Goal: Task Accomplishment & Management: Manage account settings

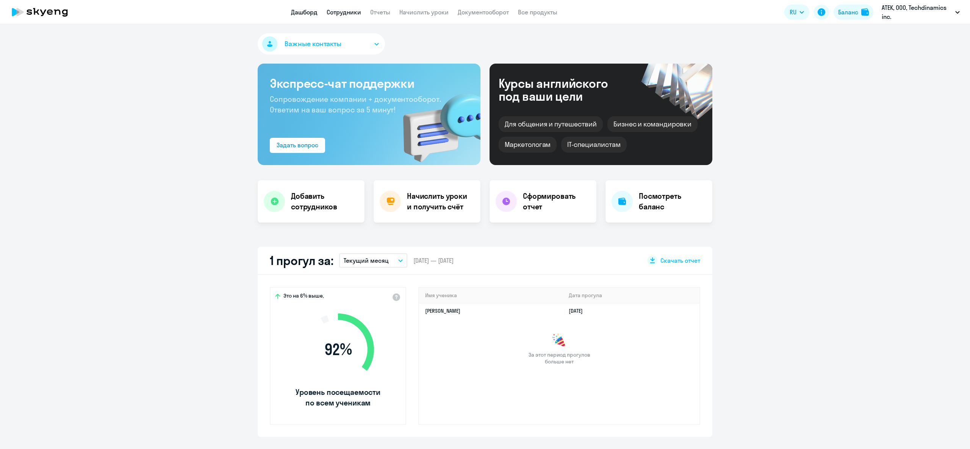
click at [349, 10] on link "Сотрудники" at bounding box center [344, 12] width 34 height 8
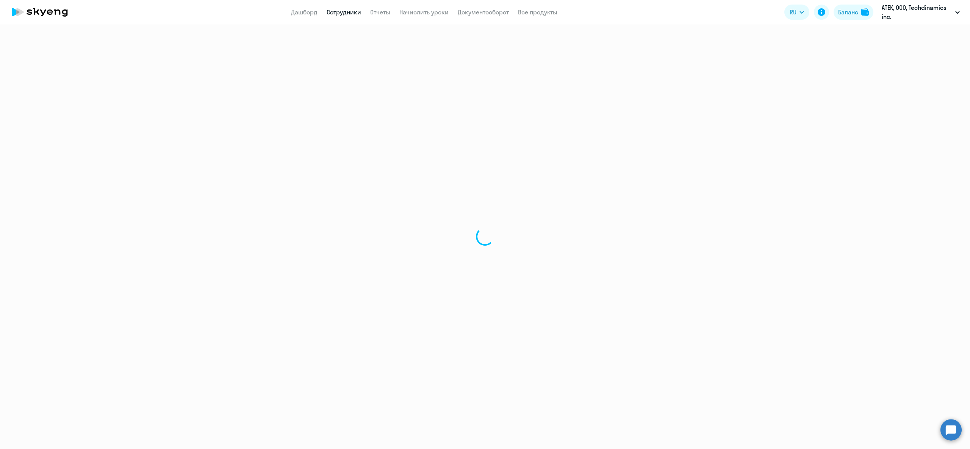
select select "30"
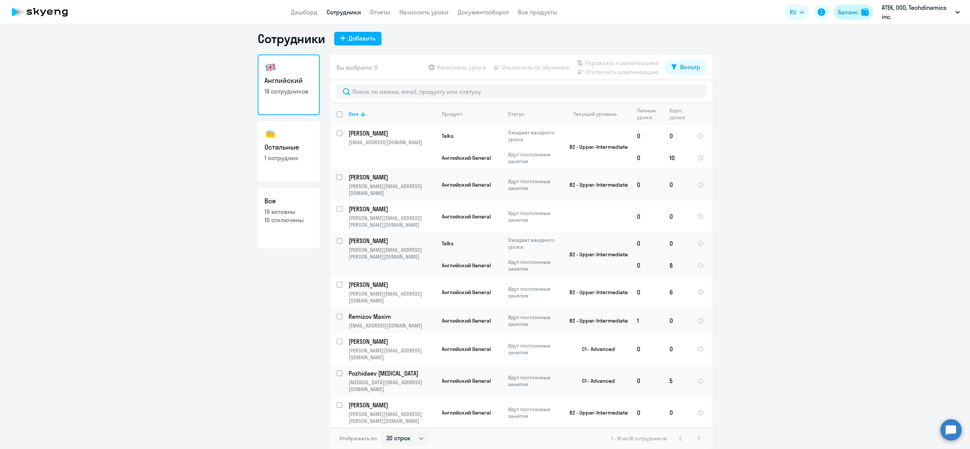
click at [850, 10] on div "Баланс" at bounding box center [848, 12] width 20 height 9
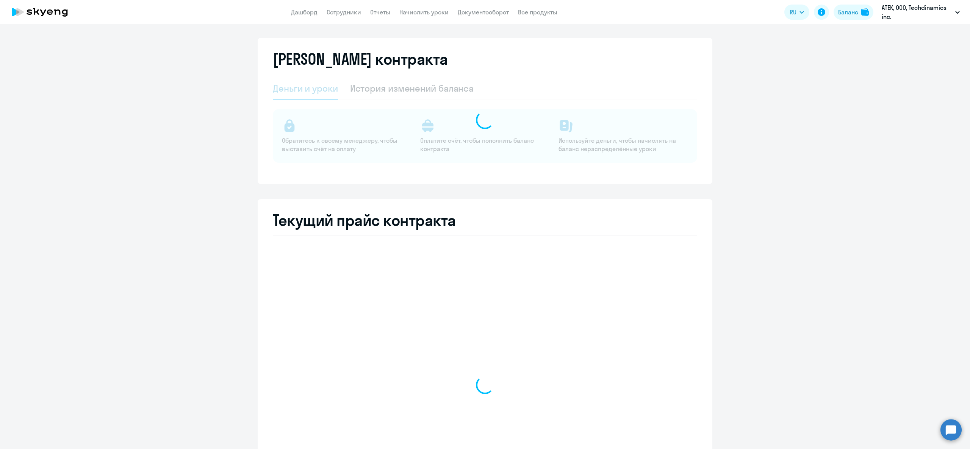
select select "english_adult_not_native_speaker"
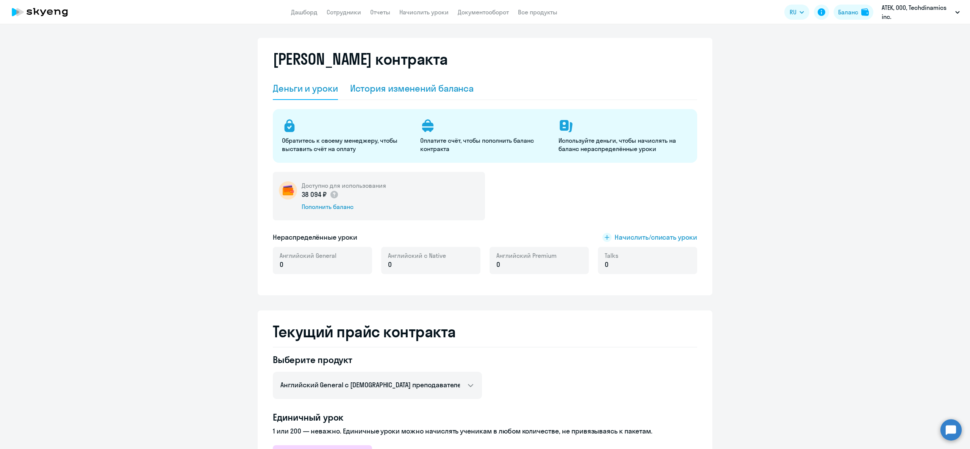
click at [399, 81] on div "История изменений баланса" at bounding box center [412, 88] width 124 height 23
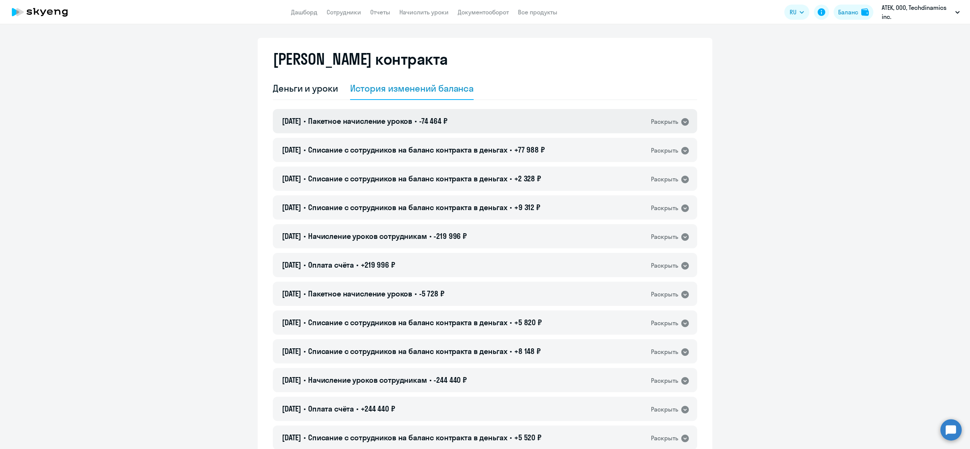
click at [407, 122] on span "Пакетное начисление уроков" at bounding box center [360, 120] width 104 height 9
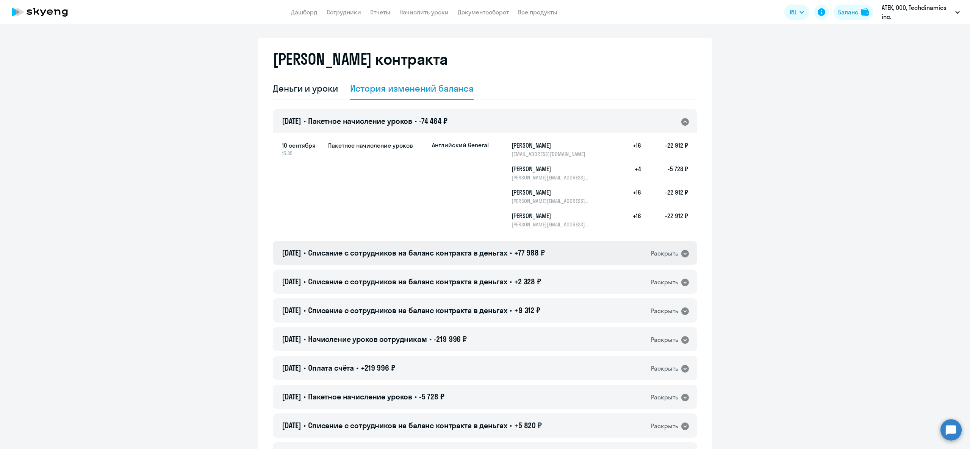
click at [493, 250] on span "Списание с сотрудников на баланс контракта в деньгах" at bounding box center [407, 252] width 199 height 9
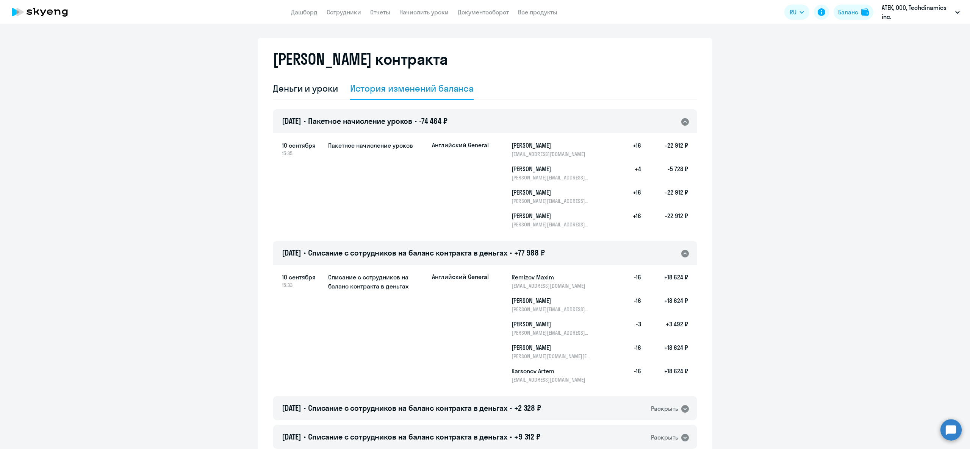
click at [490, 255] on span "Списание с сотрудников на баланс контракта в деньгах" at bounding box center [407, 252] width 199 height 9
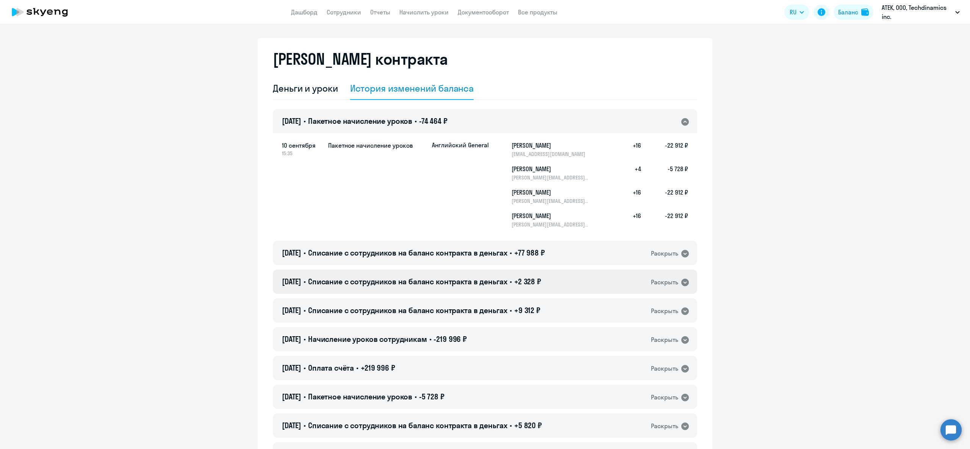
click at [402, 289] on div "[DATE] • Списание с сотрудников на баланс контракта в деньгах • +2 328 ₽ Раскры…" at bounding box center [485, 282] width 424 height 24
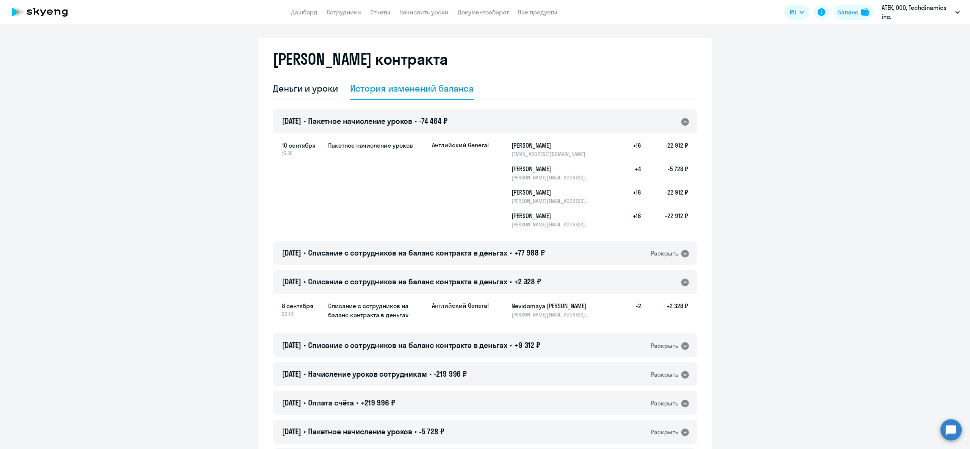
click at [402, 289] on div "[DATE] • Списание с сотрудников на баланс контракта в деньгах • +2 328 ₽ Раскры…" at bounding box center [485, 282] width 424 height 24
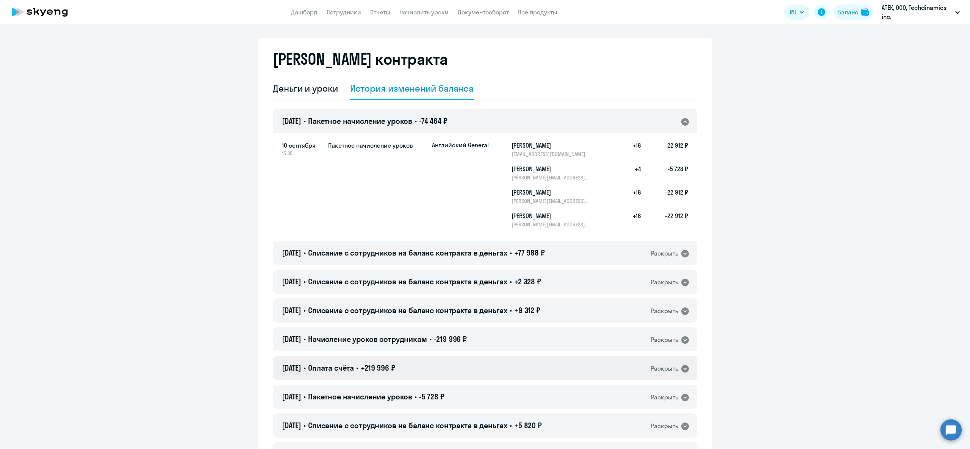
click at [383, 366] on span "+219 996 ₽" at bounding box center [378, 367] width 34 height 9
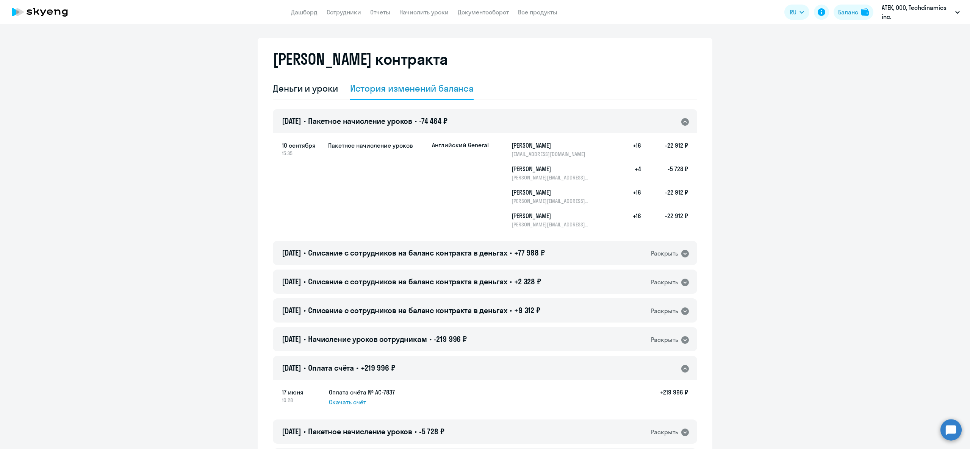
scroll to position [156, 0]
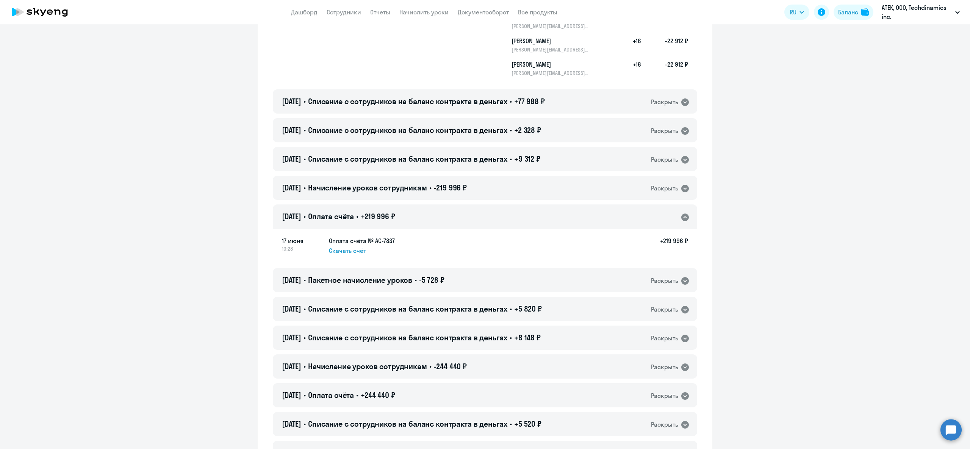
click at [348, 256] on div "17 июня 10:28 Оплата счёта № AC-7837 Скачать счёт +219 996 ₽" at bounding box center [485, 246] width 424 height 36
click at [348, 251] on span "Скачать счёт" at bounding box center [347, 250] width 37 height 9
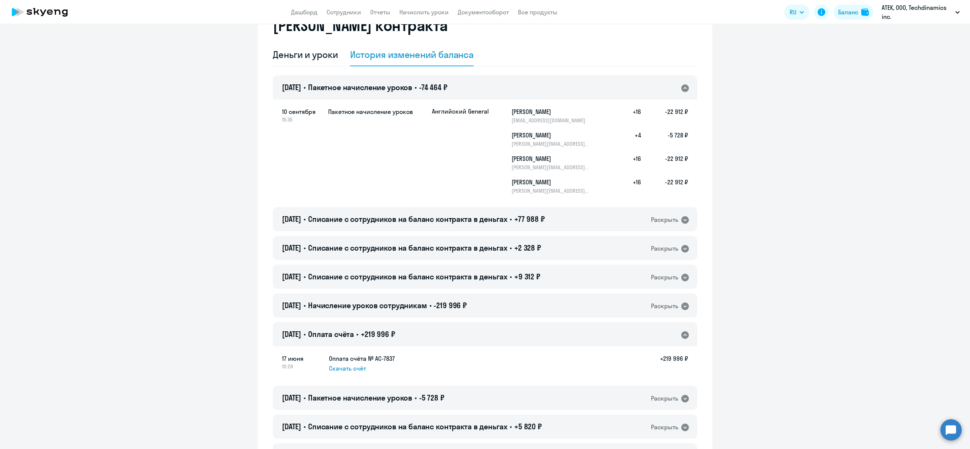
scroll to position [0, 0]
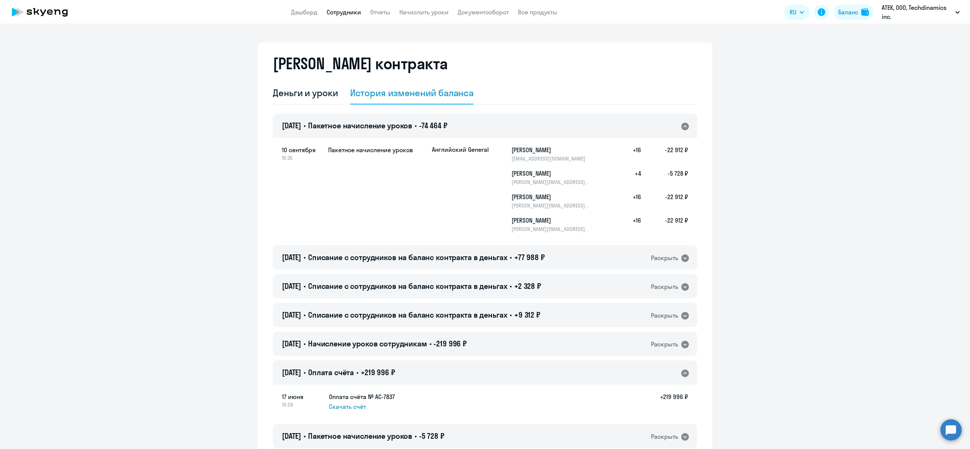
click at [358, 9] on link "Сотрудники" at bounding box center [344, 12] width 34 height 8
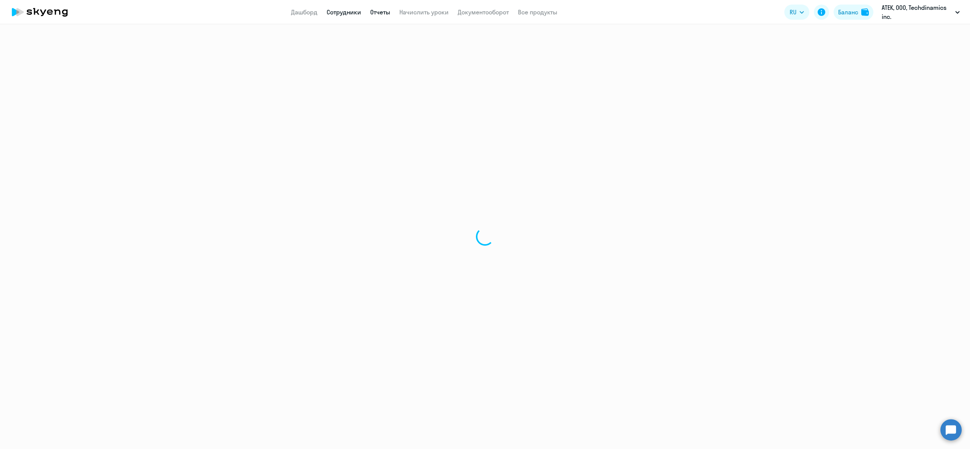
select select "30"
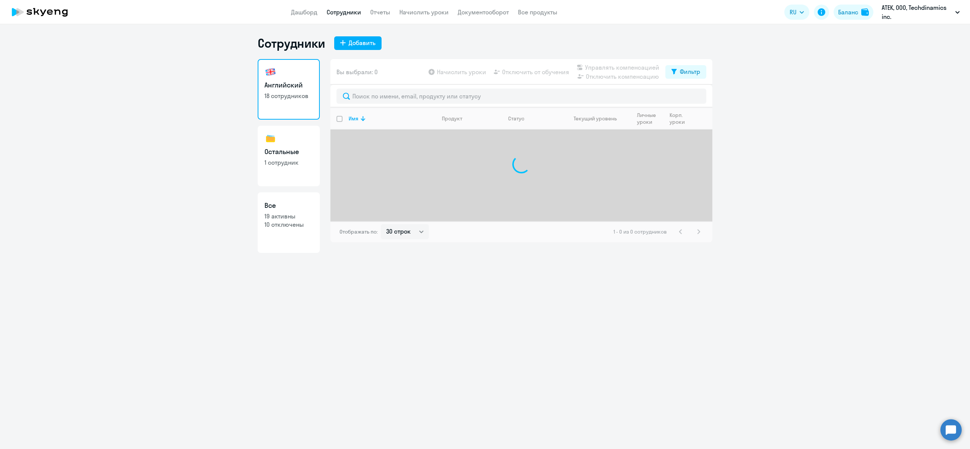
drag, startPoint x: 462, startPoint y: 21, endPoint x: 448, endPoint y: 17, distance: 14.8
click at [461, 20] on app-header "Дашборд Сотрудники Отчеты Начислить уроки Документооборот Все продукты Дашборд …" at bounding box center [485, 12] width 970 height 24
click at [433, 20] on app-header "Дашборд Сотрудники Отчеты Начислить уроки Документооборот Все продукты Дашборд …" at bounding box center [485, 12] width 970 height 24
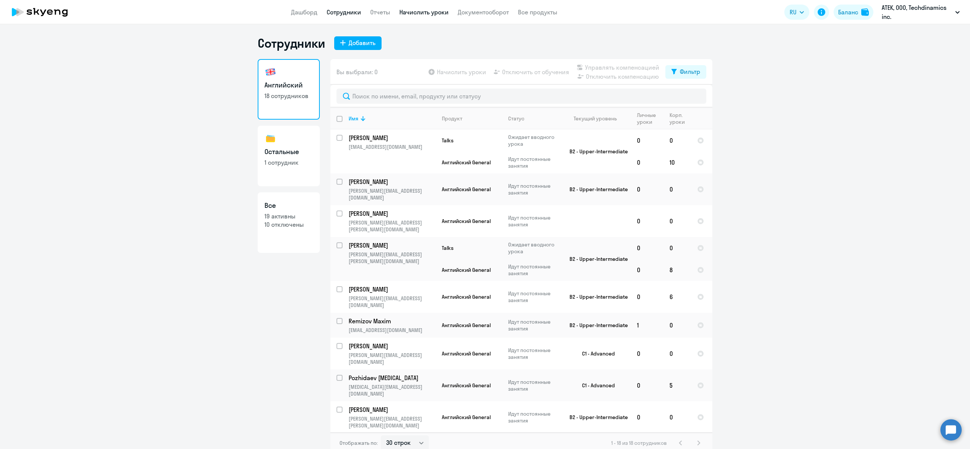
click at [432, 14] on link "Начислить уроки" at bounding box center [423, 12] width 49 height 8
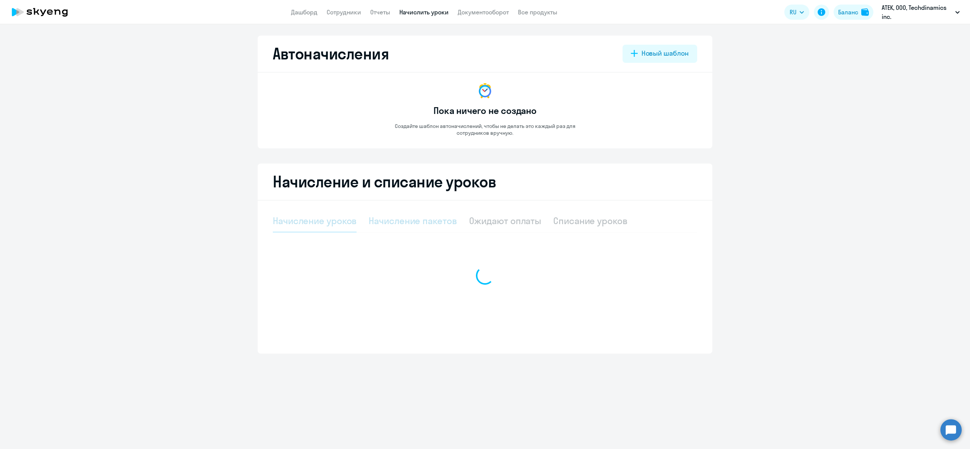
select select "10"
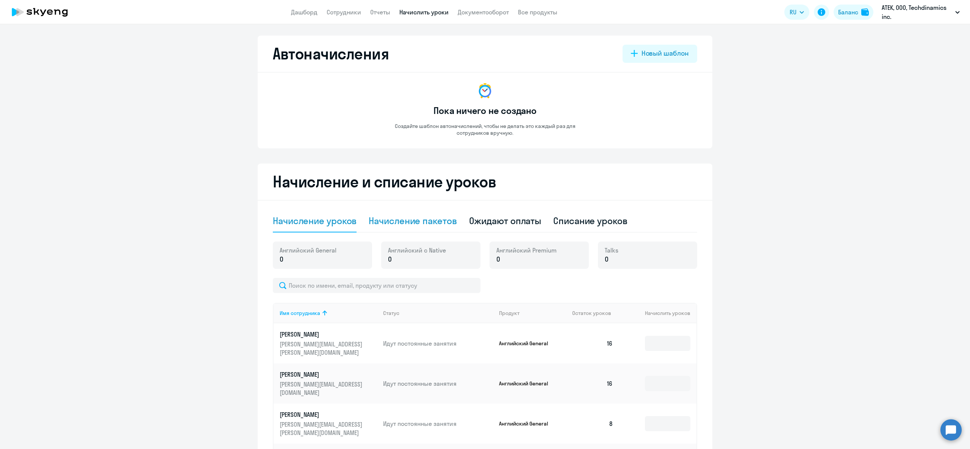
click at [426, 220] on div "Начисление пакетов" at bounding box center [413, 221] width 88 height 12
select select "10"
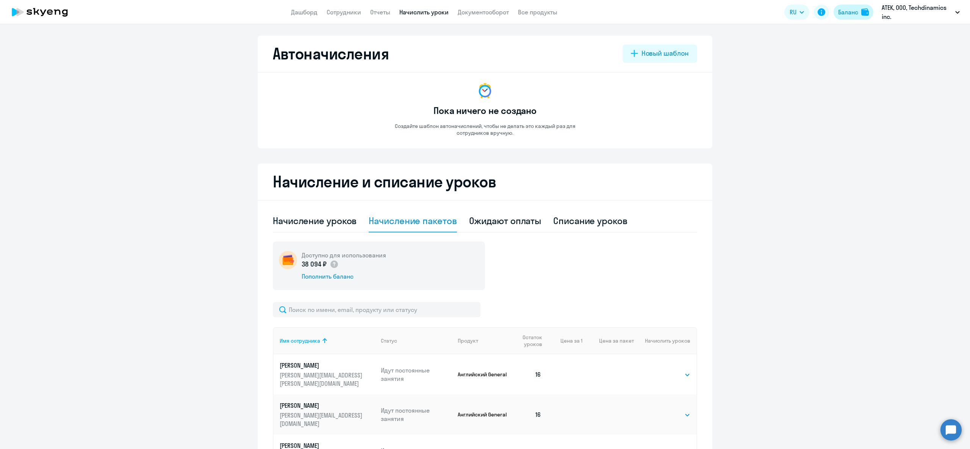
click at [849, 11] on div "Баланс" at bounding box center [848, 12] width 20 height 9
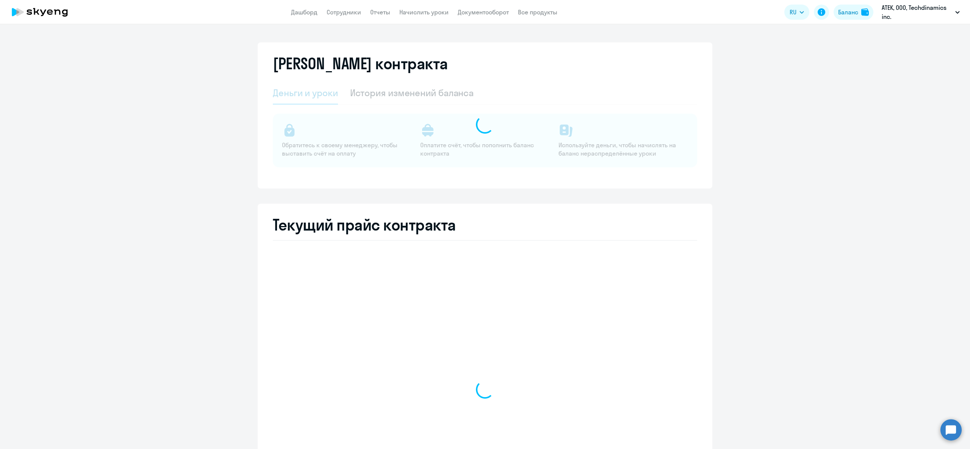
select select "english_adult_not_native_speaker"
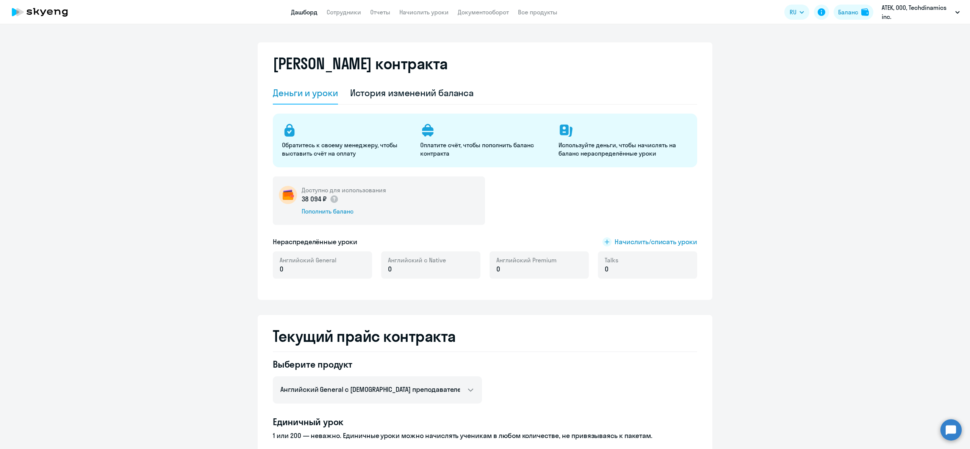
click at [303, 12] on link "Дашборд" at bounding box center [304, 12] width 27 height 8
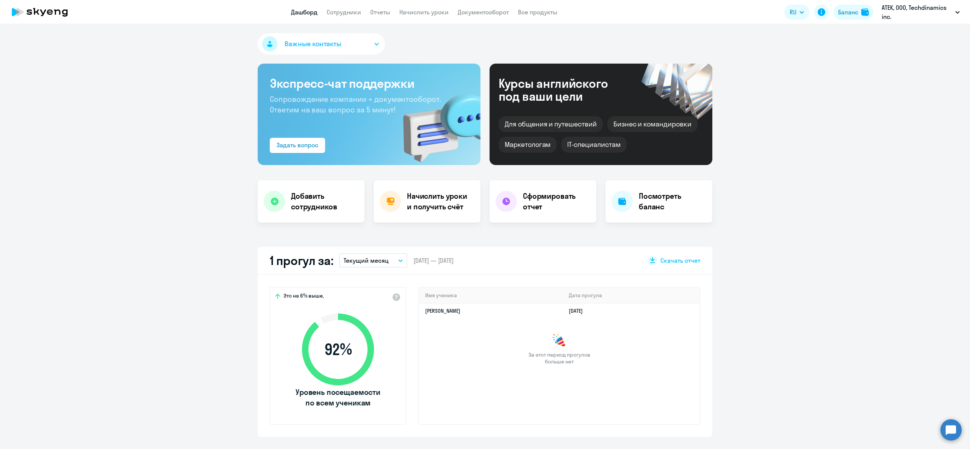
click at [361, 12] on nav "Дашборд Сотрудники Отчеты Начислить уроки Документооборот Все продукты" at bounding box center [424, 12] width 266 height 9
click at [354, 13] on link "Сотрудники" at bounding box center [344, 12] width 34 height 8
select select "30"
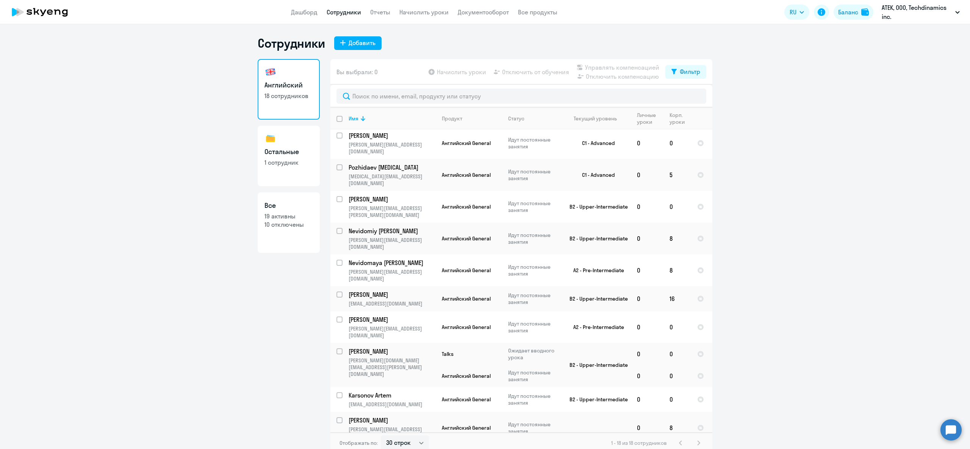
scroll to position [199, 0]
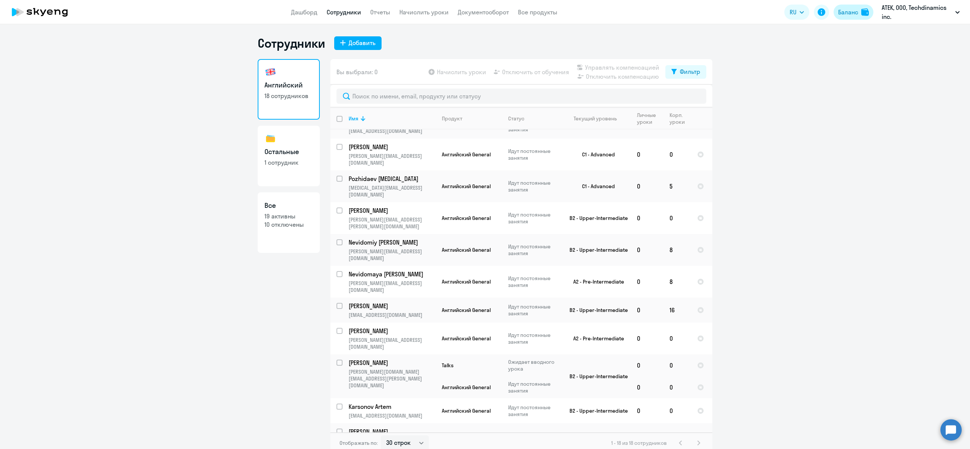
click at [853, 7] on button "Баланс" at bounding box center [854, 12] width 40 height 15
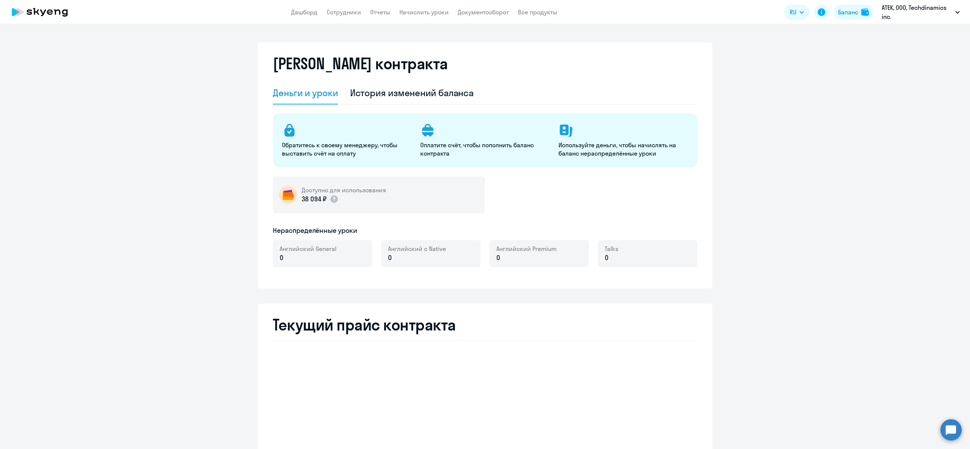
select select "english_adult_not_native_speaker"
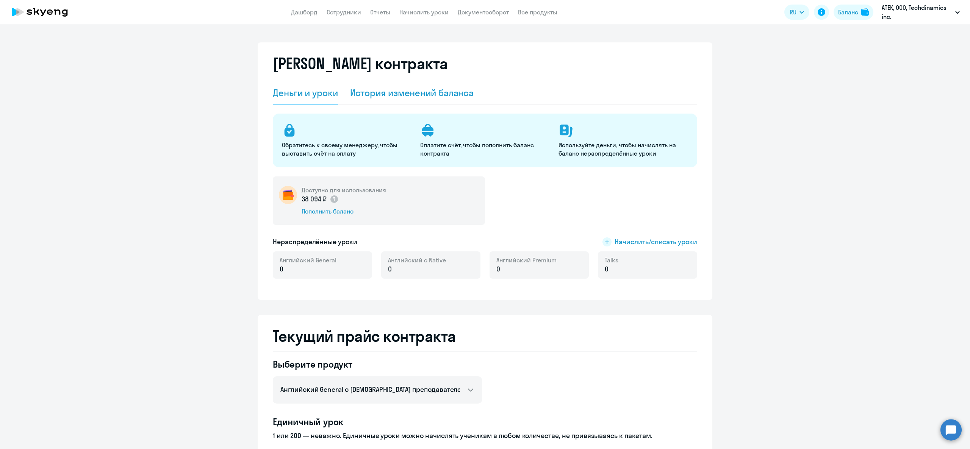
click at [397, 83] on div "История изменений баланса" at bounding box center [412, 93] width 124 height 23
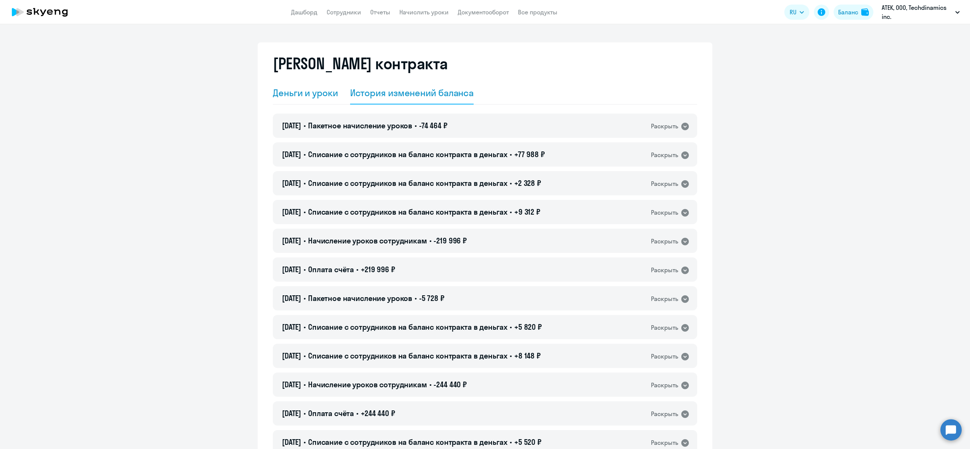
click at [300, 88] on div "Деньги и уроки" at bounding box center [305, 93] width 65 height 12
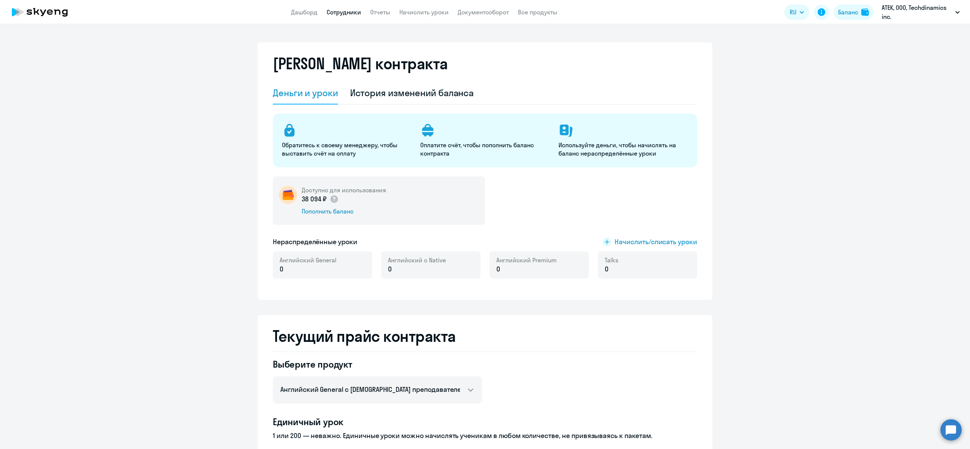
click at [343, 13] on link "Сотрудники" at bounding box center [344, 12] width 34 height 8
select select "30"
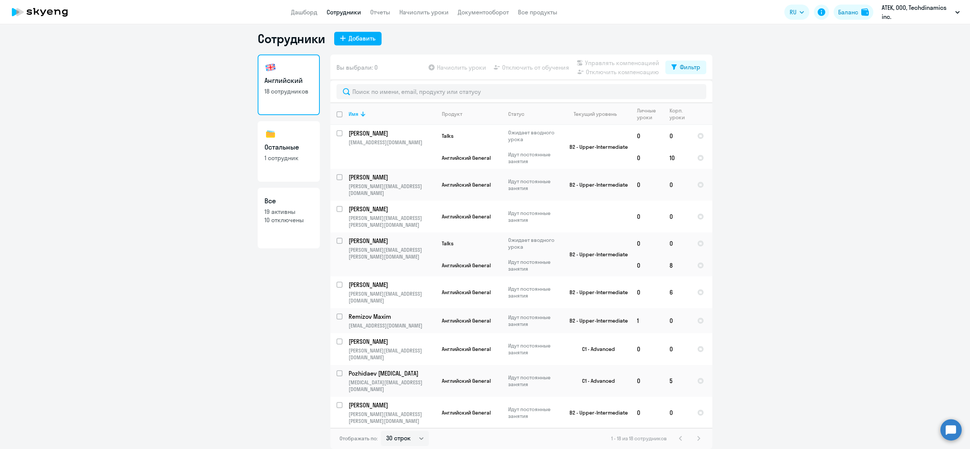
click at [429, 20] on app-header "Дашборд Сотрудники Отчеты Начислить уроки Документооборот Все продукты Дашборд …" at bounding box center [485, 12] width 970 height 24
click at [429, 16] on app-menu-item-link "Начислить уроки" at bounding box center [423, 12] width 49 height 9
click at [424, 11] on link "Начислить уроки" at bounding box center [423, 12] width 49 height 8
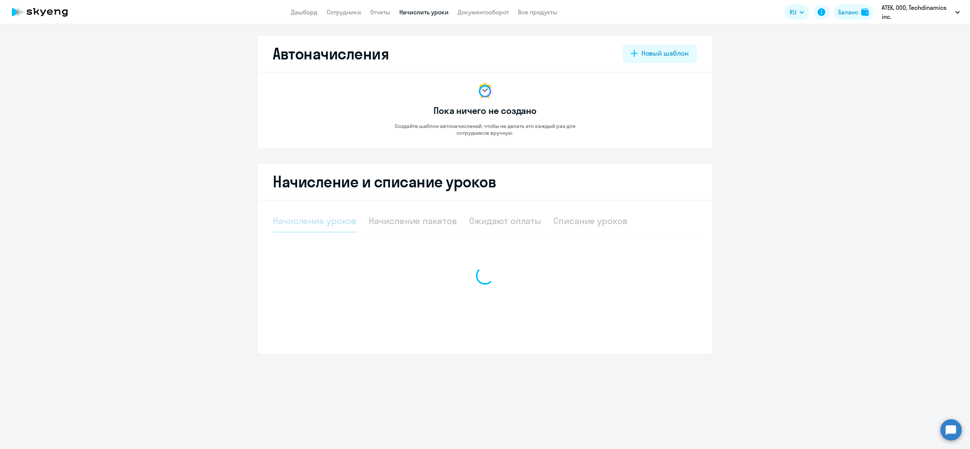
select select "10"
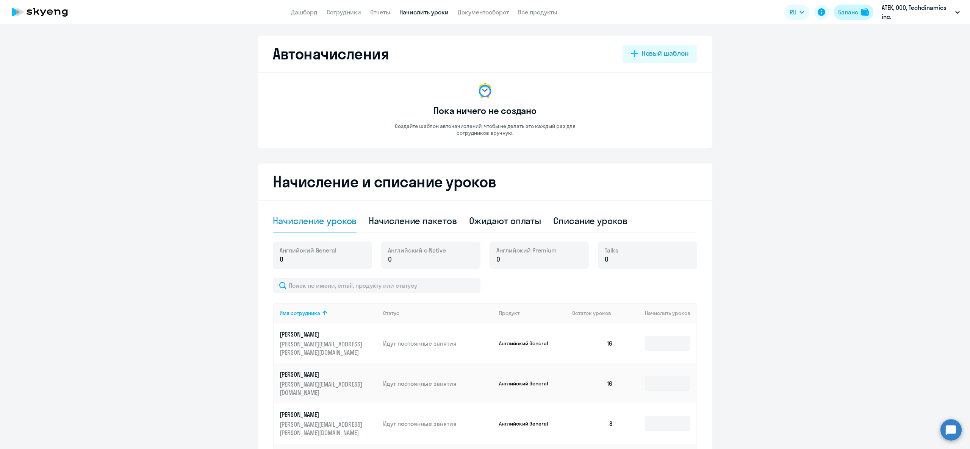
click at [862, 11] on img at bounding box center [865, 12] width 8 height 8
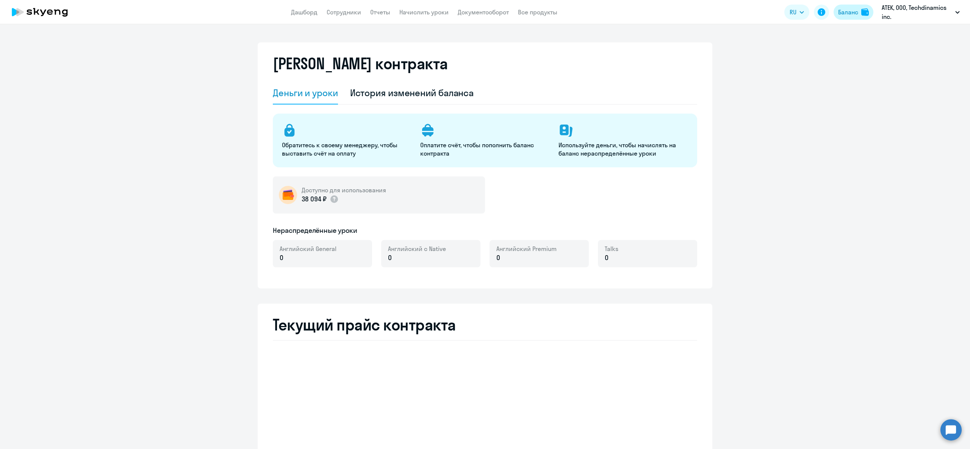
select select "english_adult_not_native_speaker"
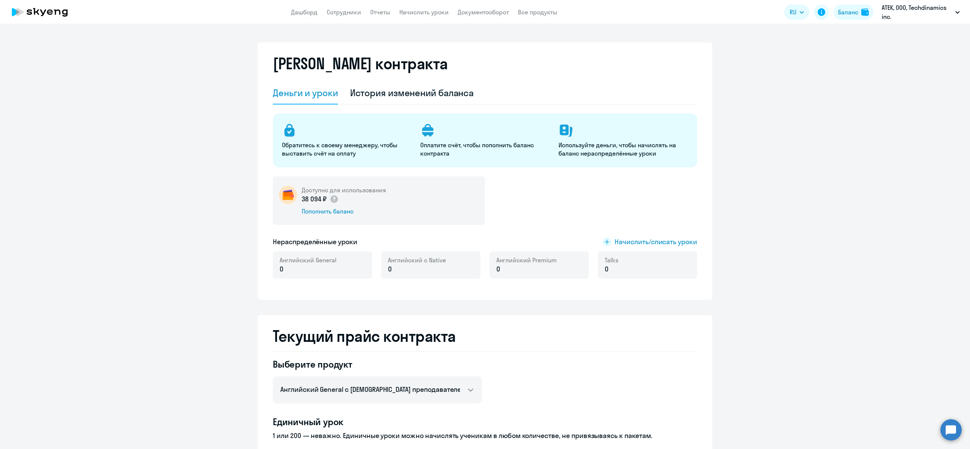
click at [564, 144] on p "Используйте деньги, чтобы начислять на баланс нераспределённые уроки" at bounding box center [622, 149] width 129 height 17
drag, startPoint x: 564, startPoint y: 144, endPoint x: 524, endPoint y: 153, distance: 40.8
click at [559, 145] on p "Используйте деньги, чтобы начислять на баланс нераспределённые уроки" at bounding box center [622, 149] width 129 height 17
click at [443, 138] on div "Оплатите счёт, чтобы пополнить баланс контракта" at bounding box center [484, 140] width 129 height 35
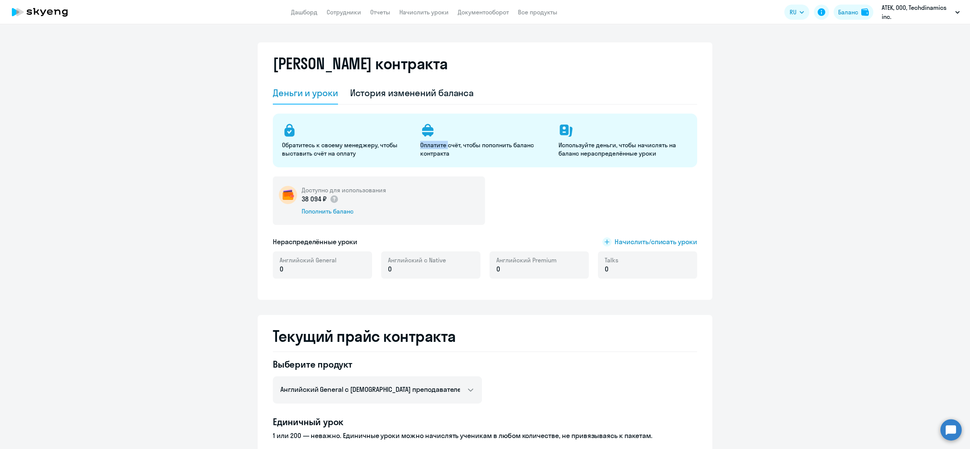
click at [443, 138] on div "Оплатите счёт, чтобы пополнить баланс контракта" at bounding box center [484, 140] width 129 height 35
click at [330, 149] on p "Обратитесь к своему менеджеру, чтобы выставить счёт на оплату" at bounding box center [346, 149] width 129 height 17
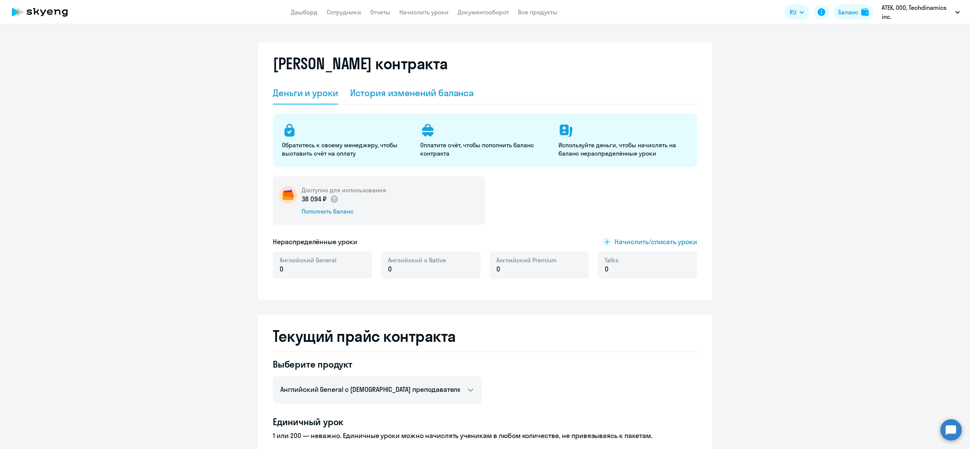
click at [356, 97] on div "История изменений баланса" at bounding box center [412, 93] width 124 height 12
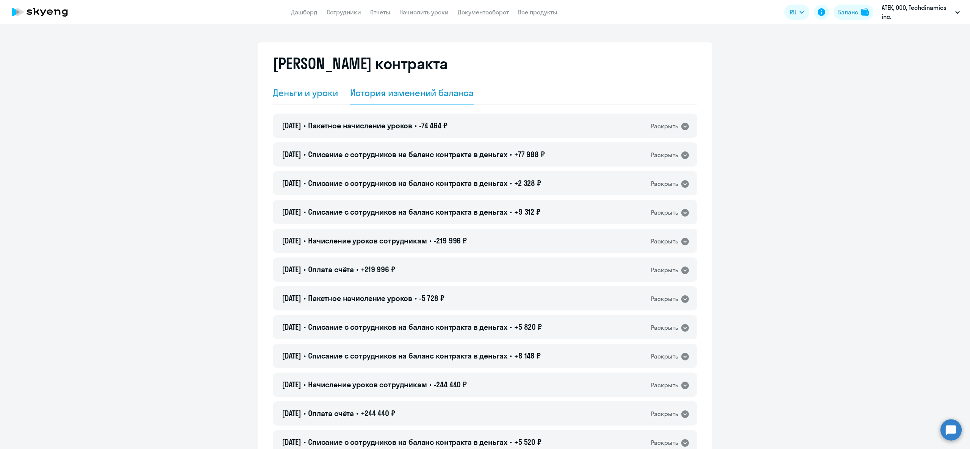
click at [294, 93] on div "Деньги и уроки" at bounding box center [305, 93] width 65 height 12
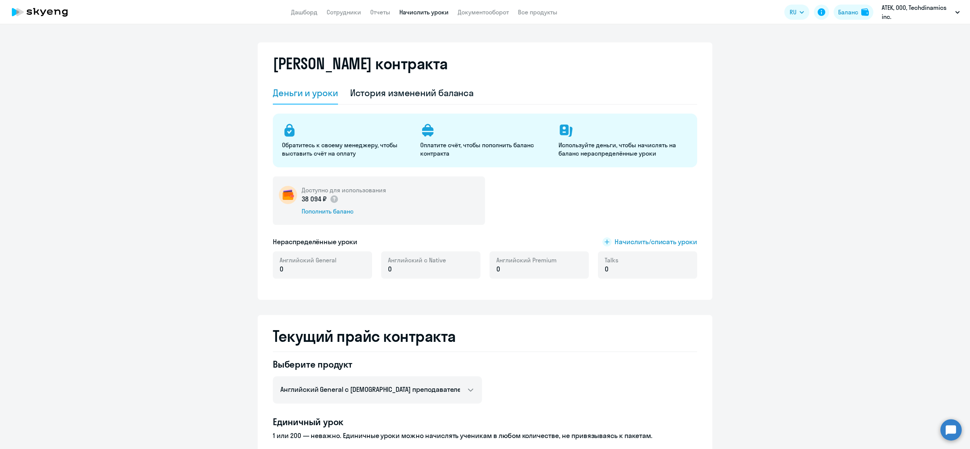
click at [419, 11] on link "Начислить уроки" at bounding box center [423, 12] width 49 height 8
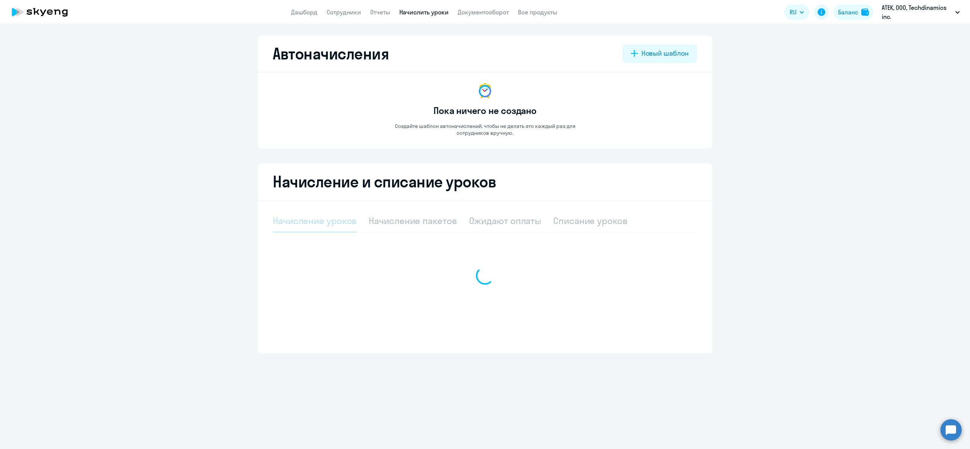
select select "10"
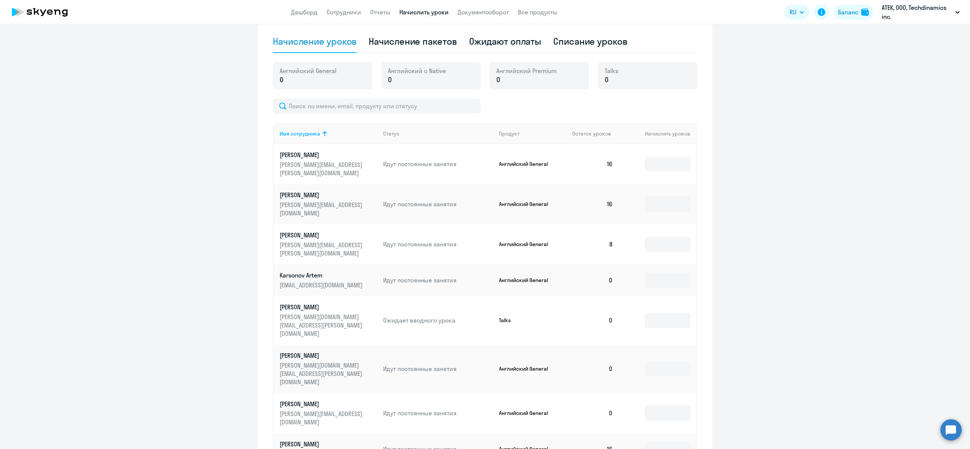
scroll to position [105, 0]
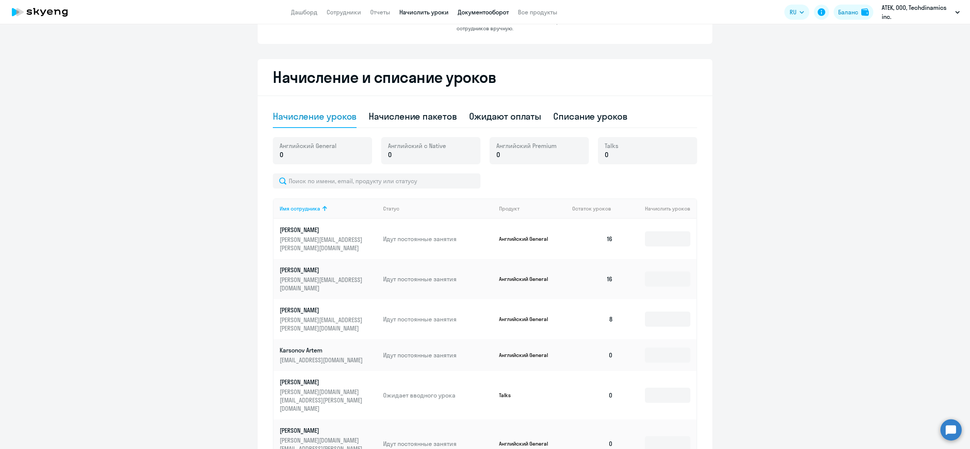
click at [465, 13] on link "Документооборот" at bounding box center [483, 12] width 51 height 8
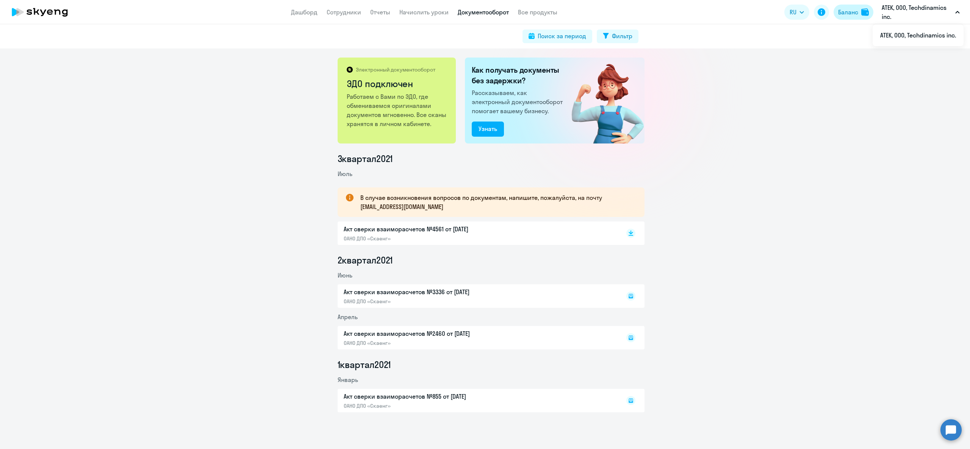
click at [855, 10] on div "Баланс" at bounding box center [848, 12] width 20 height 9
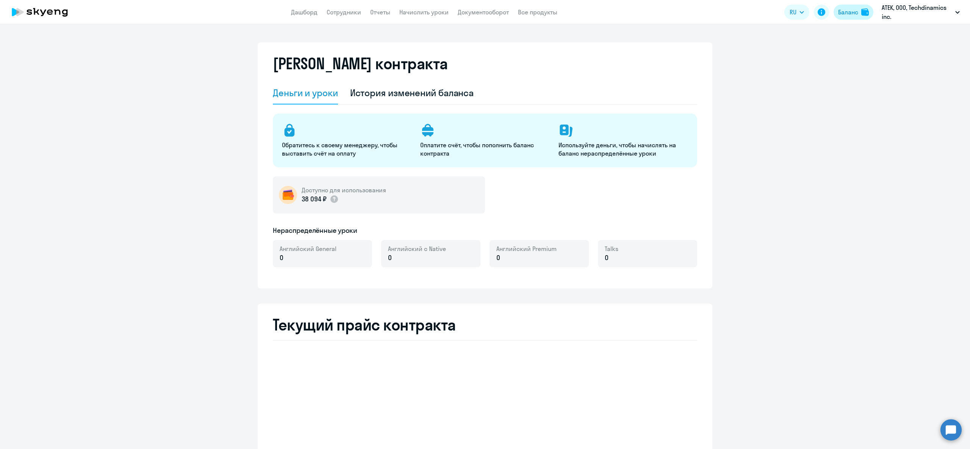
select select "english_adult_not_native_speaker"
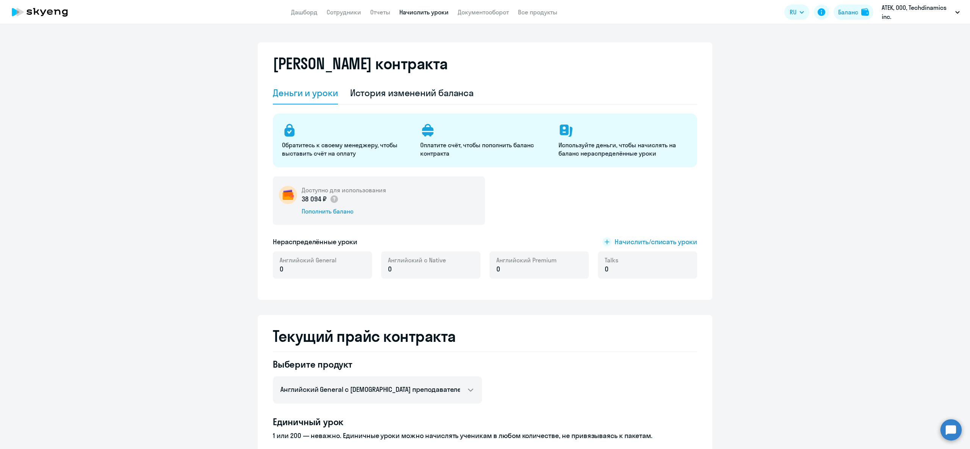
click at [437, 12] on link "Начислить уроки" at bounding box center [423, 12] width 49 height 8
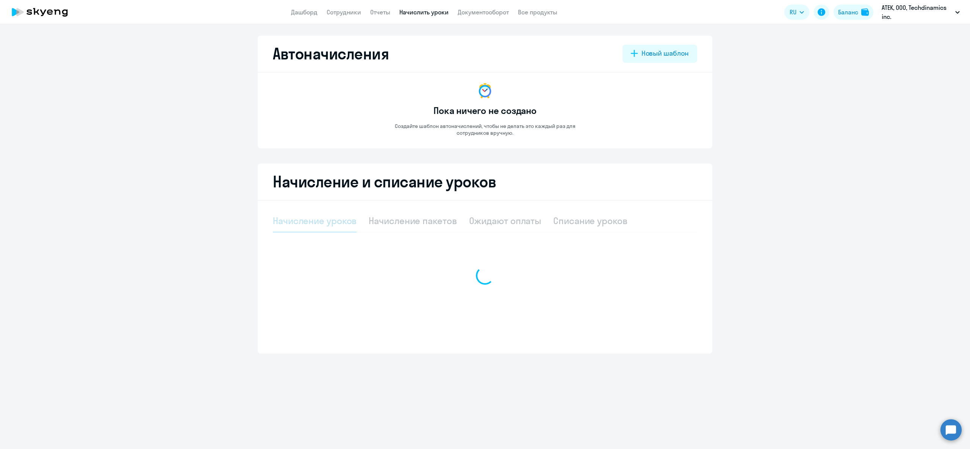
select select "10"
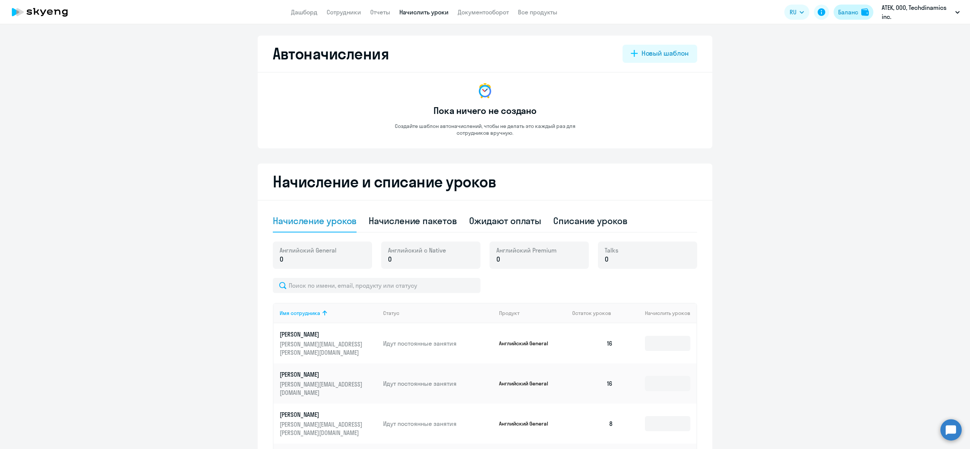
click at [859, 6] on button "Баланс" at bounding box center [854, 12] width 40 height 15
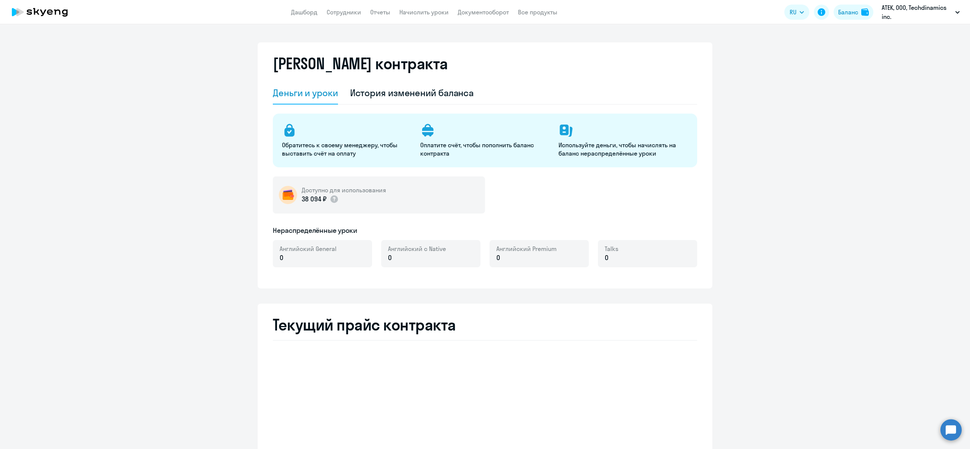
select select "english_adult_not_native_speaker"
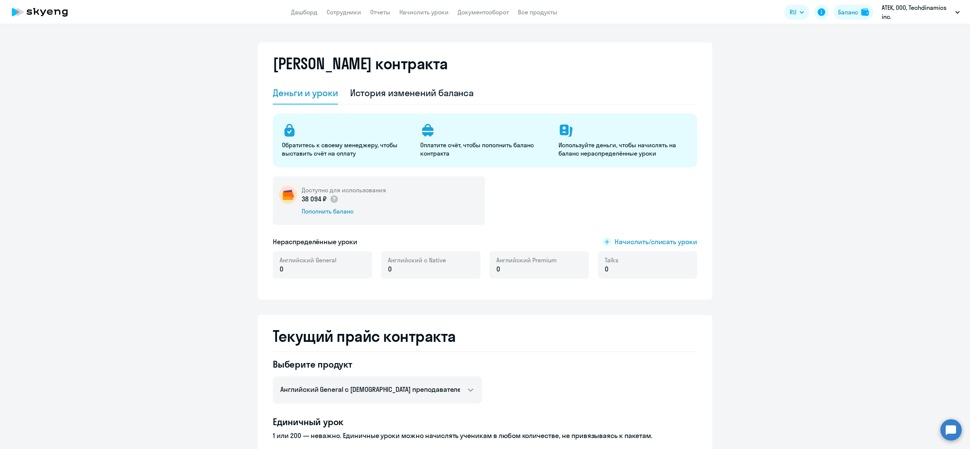
click at [327, 183] on div "Доступно для использования 38 094 ₽ Пополнить баланс" at bounding box center [379, 201] width 212 height 48
click at [330, 190] on h5 "Доступно для использования" at bounding box center [344, 190] width 84 height 8
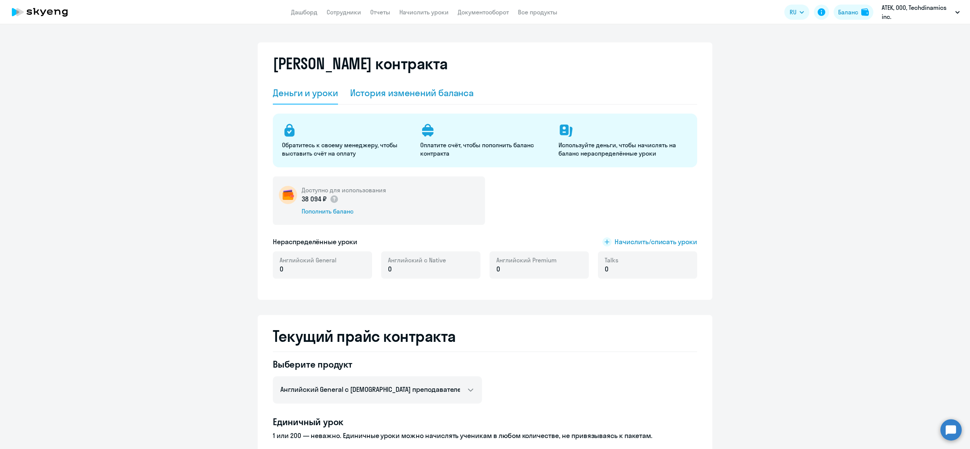
click at [378, 90] on div "История изменений баланса" at bounding box center [412, 93] width 124 height 12
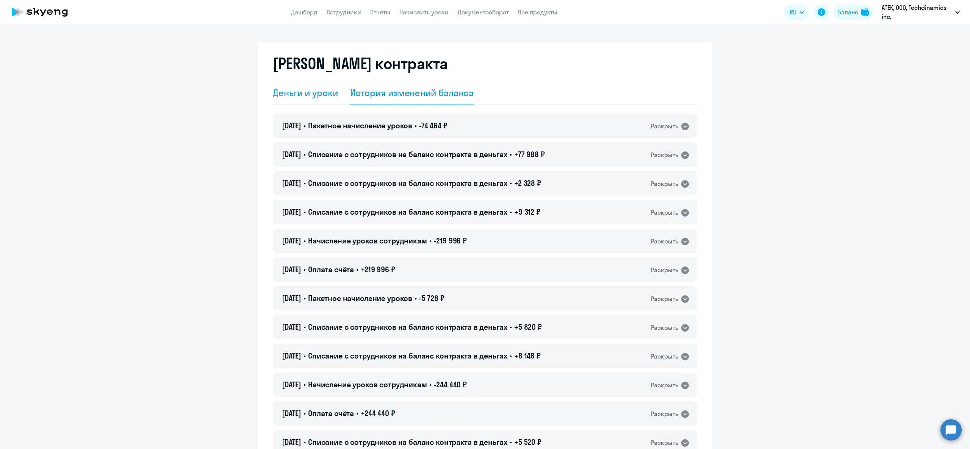
click at [302, 95] on div "Деньги и уроки" at bounding box center [305, 93] width 65 height 12
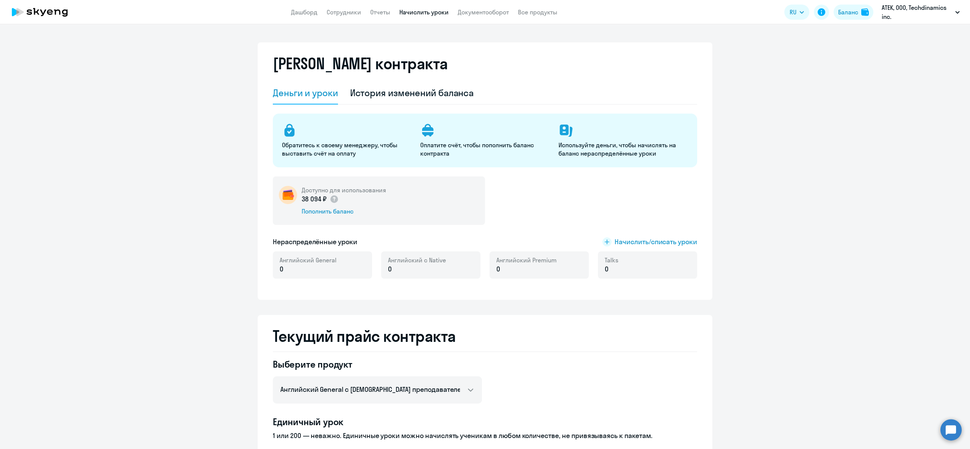
click at [417, 10] on link "Начислить уроки" at bounding box center [423, 12] width 49 height 8
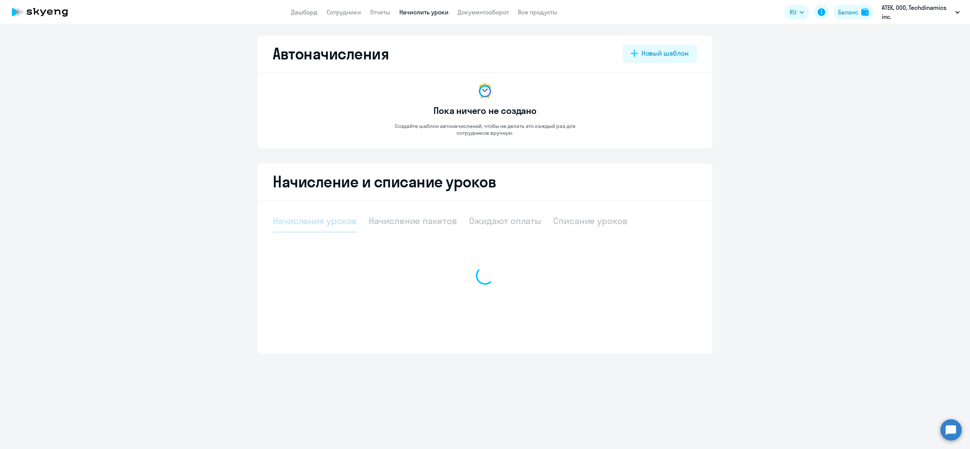
select select "10"
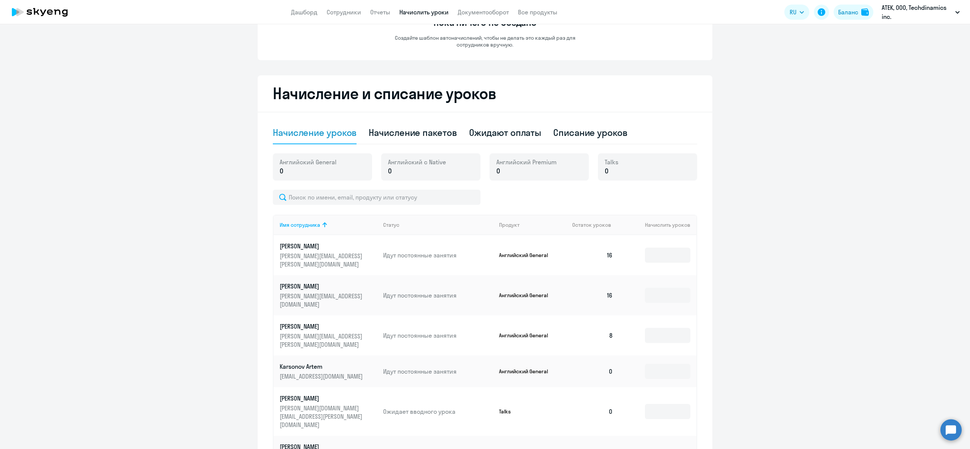
scroll to position [76, 0]
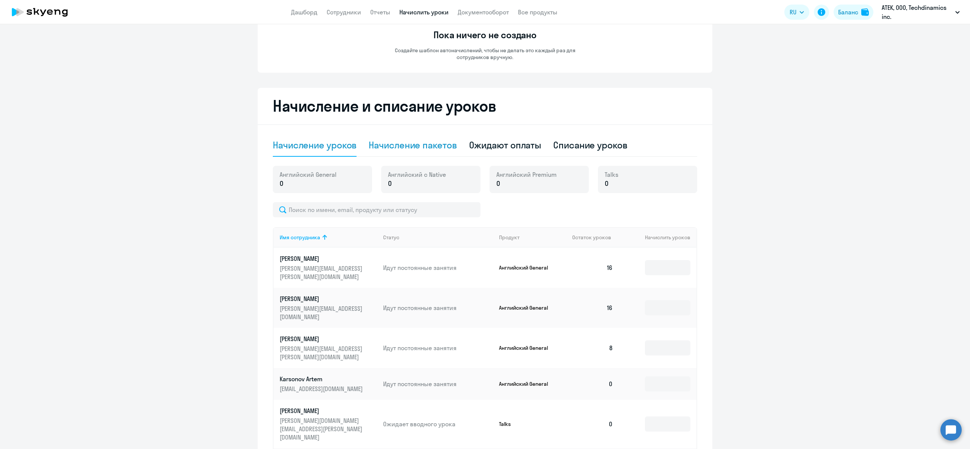
click at [412, 141] on div "Начисление пакетов" at bounding box center [413, 145] width 88 height 12
select select "10"
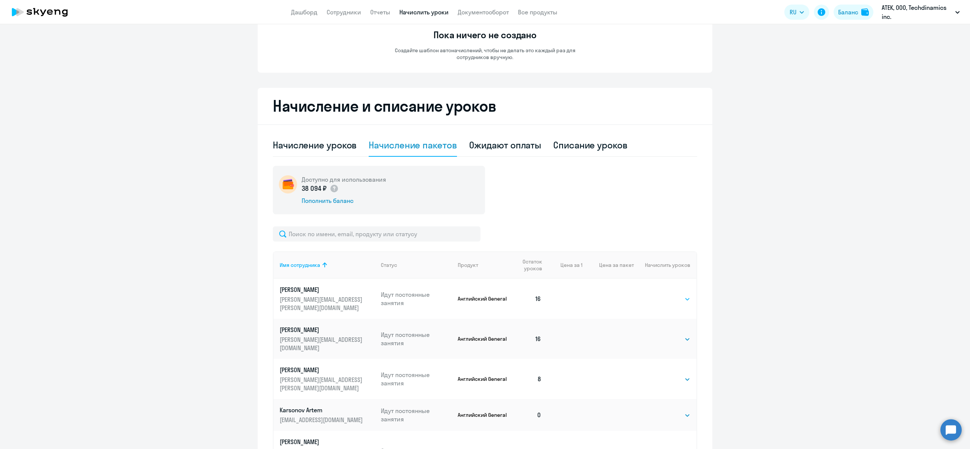
click at [669, 295] on select "Выбрать 4 8 16 32 64 96 128" at bounding box center [674, 299] width 31 height 9
select select "4"
click at [659, 295] on select "Выбрать 4 8 16 32 64 96 128" at bounding box center [674, 299] width 31 height 9
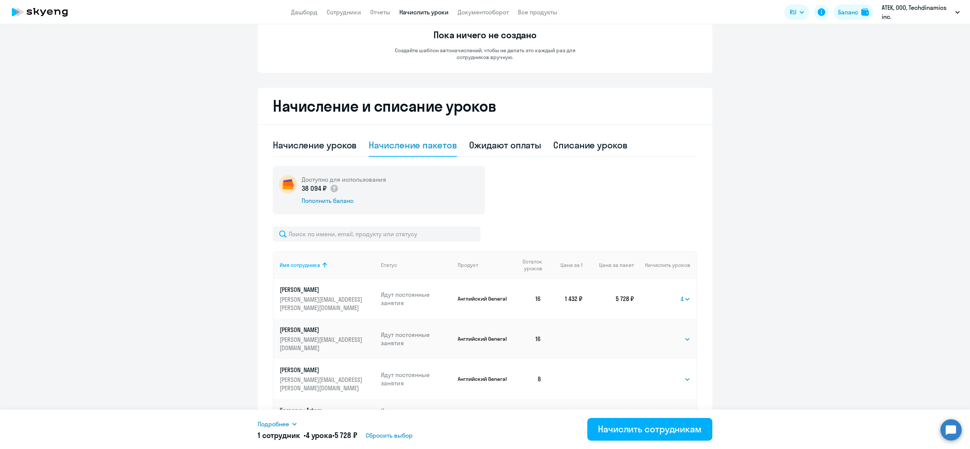
click at [288, 424] on span "Подробнее" at bounding box center [273, 424] width 31 height 9
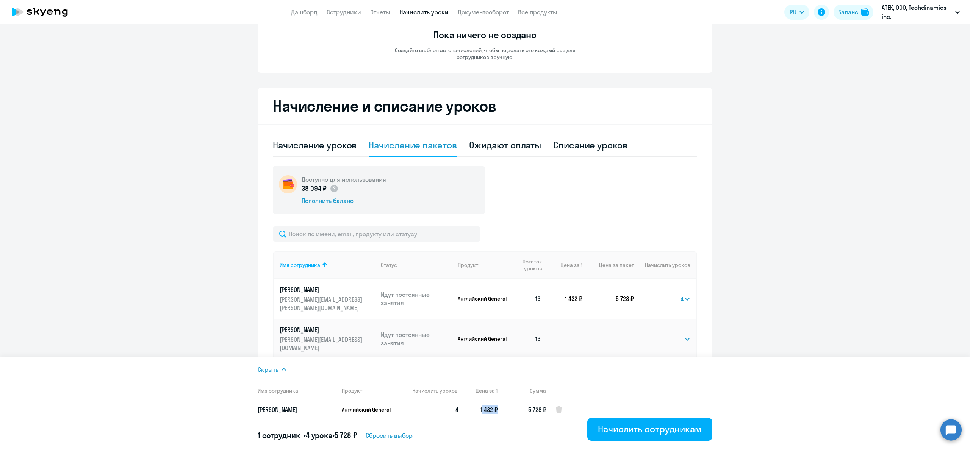
drag, startPoint x: 483, startPoint y: 412, endPoint x: 497, endPoint y: 418, distance: 15.7
click at [497, 418] on tr "[PERSON_NAME] Английский General 4 1 432 ₽ 5 728 ₽" at bounding box center [412, 410] width 308 height 23
click at [490, 411] on span "1 432 ₽" at bounding box center [488, 410] width 17 height 8
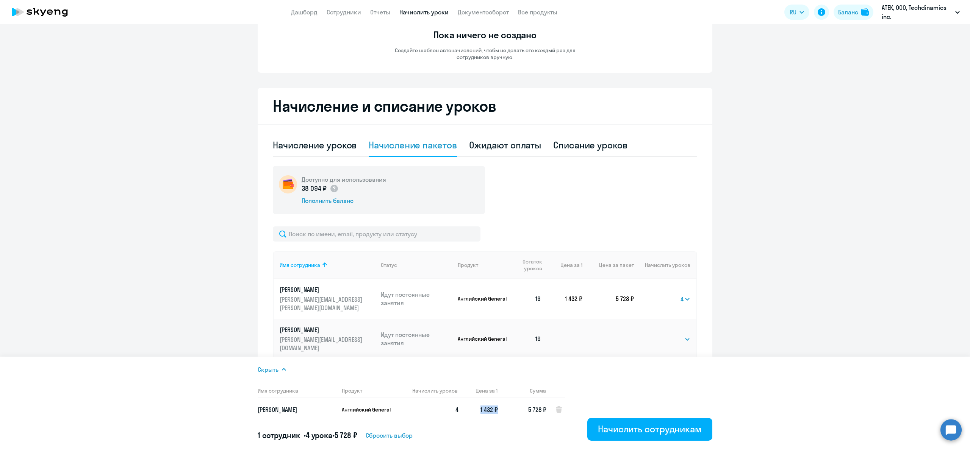
click at [490, 411] on span "1 432 ₽" at bounding box center [488, 410] width 17 height 8
click at [673, 335] on select "Выбрать 4 8 16 32 64 96 128" at bounding box center [674, 339] width 31 height 9
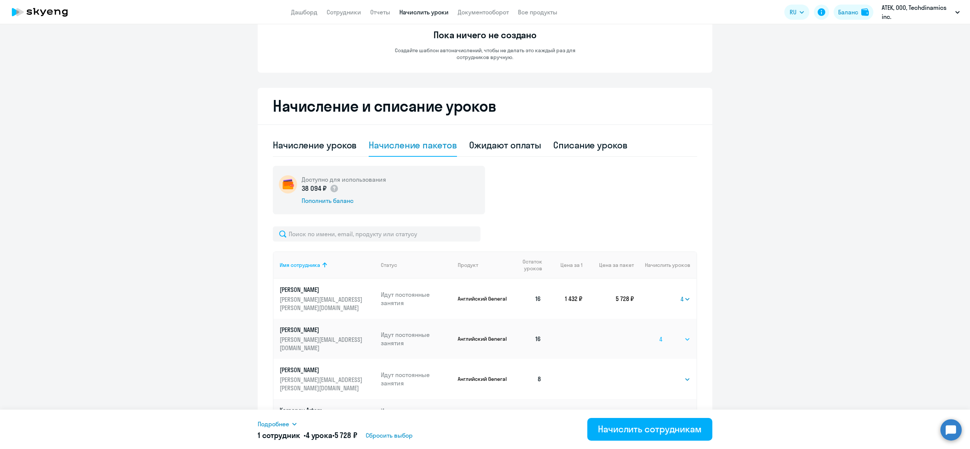
click at [659, 335] on select "Выбрать 4 8 16 32 64 96 128" at bounding box center [674, 339] width 31 height 9
click at [279, 422] on span "Подробнее" at bounding box center [273, 424] width 31 height 9
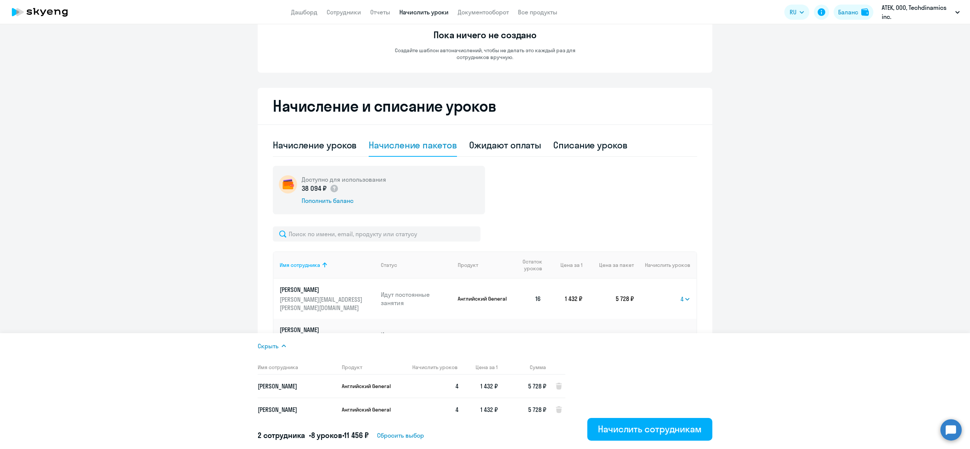
click at [684, 335] on select "Выбрать 4 8 16 32 64 96 128" at bounding box center [685, 339] width 10 height 9
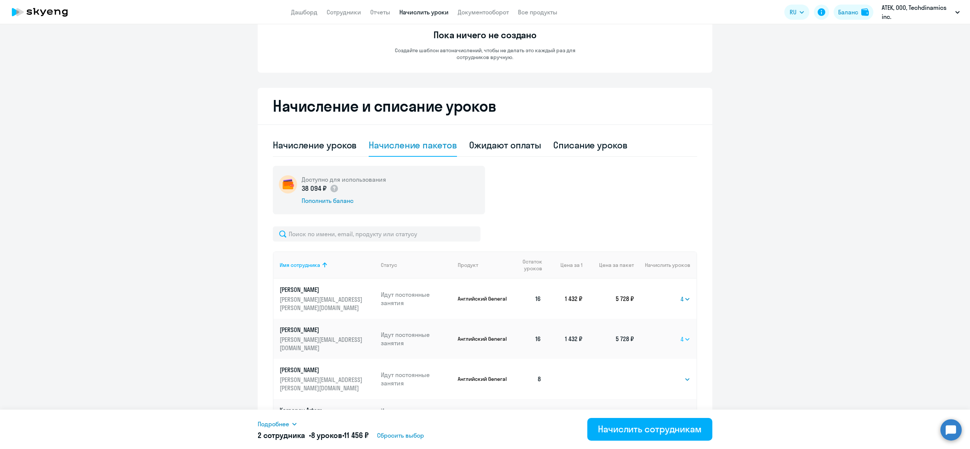
select select "8"
click at [680, 335] on select "Выбрать 4 8 16 32 64 96 128" at bounding box center [685, 339] width 10 height 9
click at [270, 422] on span "Подробнее" at bounding box center [273, 424] width 31 height 9
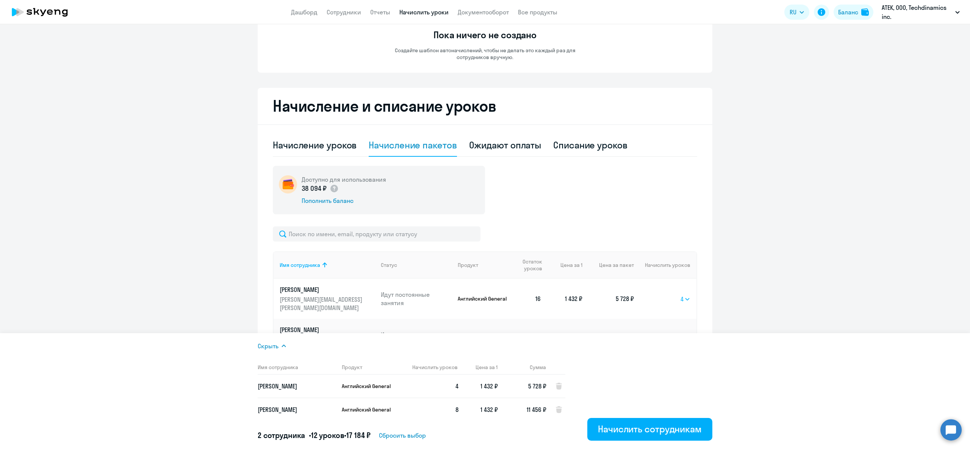
click at [680, 295] on select "Выбрать 4 8 16 32 64 96 128" at bounding box center [685, 299] width 10 height 9
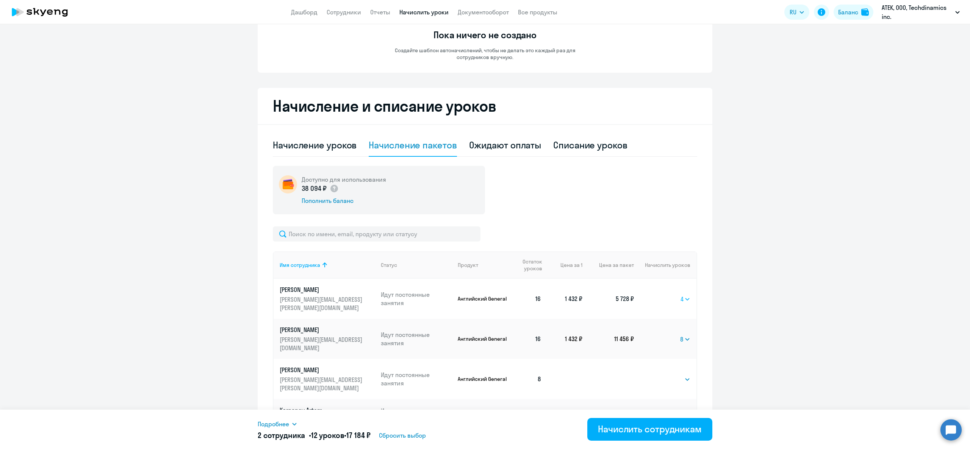
select select
click at [680, 295] on select "Выбрать 4 8 16 32 64 96 128" at bounding box center [685, 299] width 10 height 9
click at [672, 331] on td "Выбрать 4 8 16 32 64 96 128 8" at bounding box center [665, 339] width 63 height 40
click at [675, 331] on td "Выбрать 4 8 16 32 64 96 128 8" at bounding box center [665, 339] width 63 height 40
click at [680, 335] on select "Выбрать 4 8 16 32 64 96 128" at bounding box center [685, 339] width 10 height 9
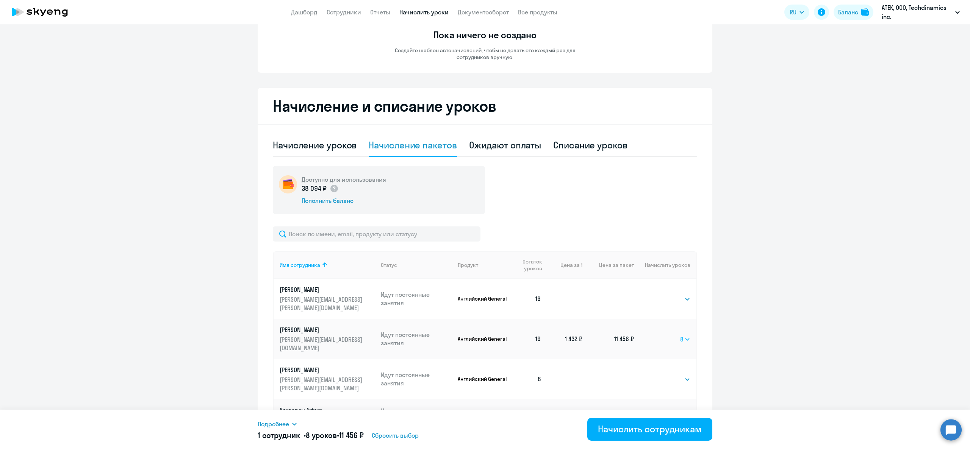
select select
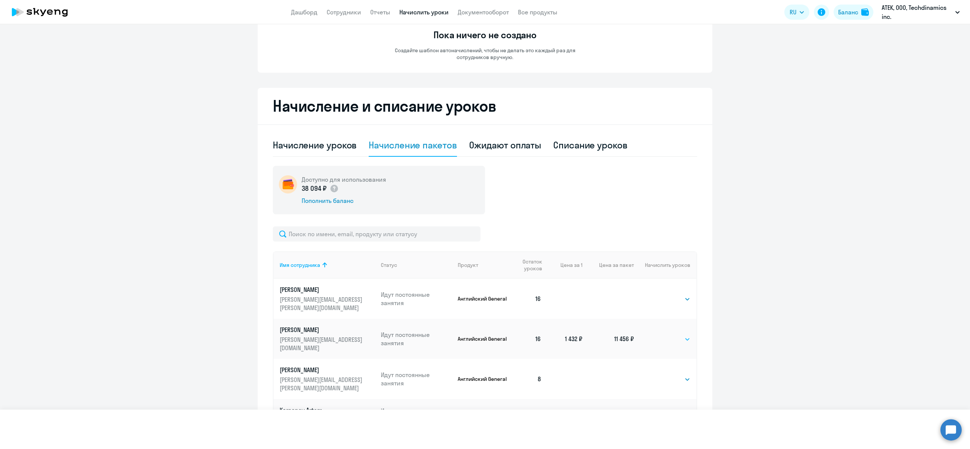
click at [680, 335] on select "Выбрать 4 8 16 32 64 96 128" at bounding box center [685, 339] width 10 height 9
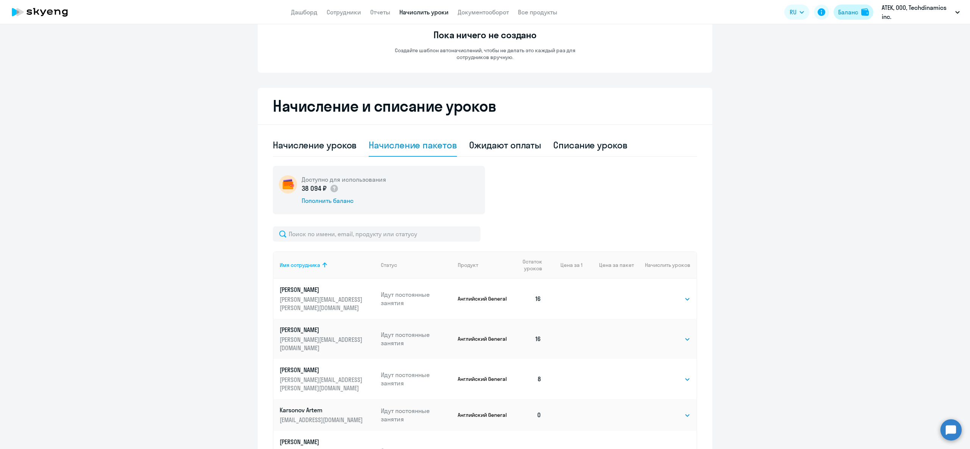
click at [859, 7] on button "Баланс" at bounding box center [854, 12] width 40 height 15
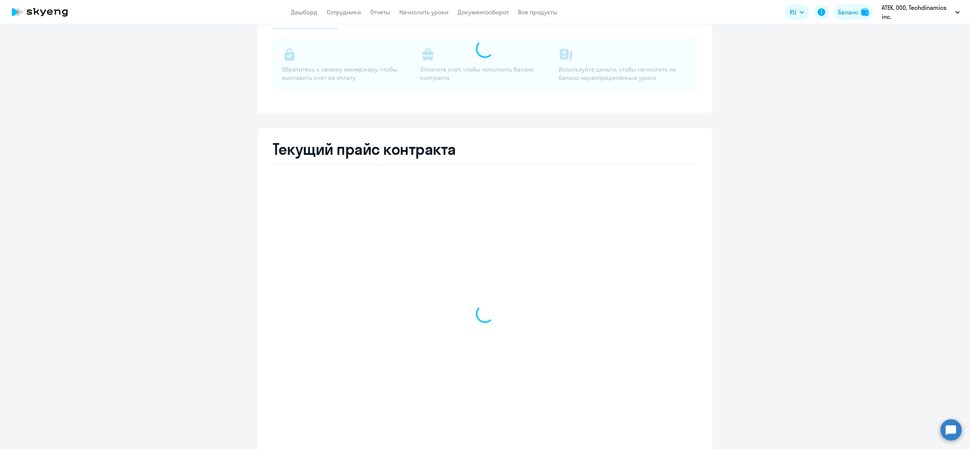
select select "english_adult_not_native_speaker"
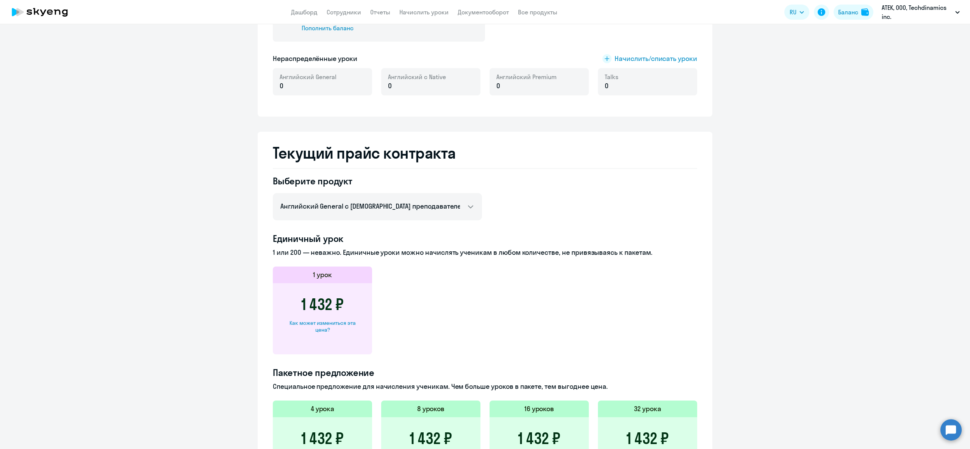
scroll to position [366, 0]
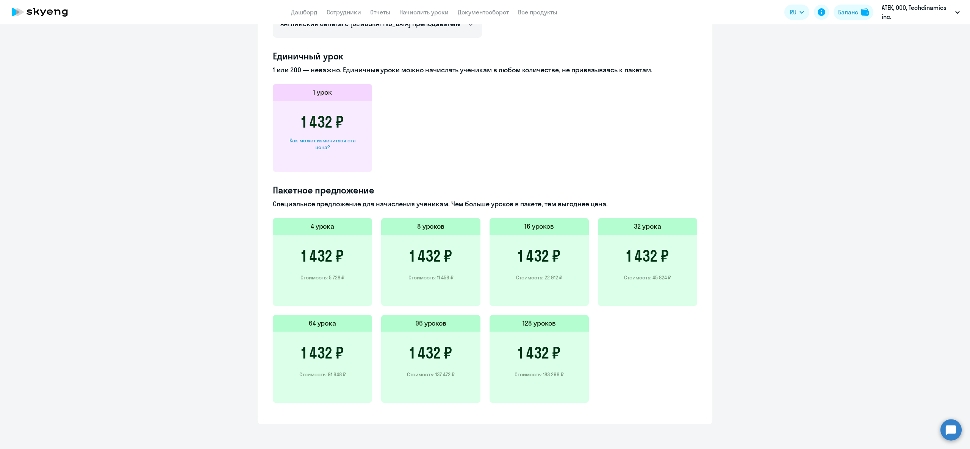
click at [328, 139] on div "Как может измениться эта цена?" at bounding box center [322, 144] width 75 height 14
select select "english_adult_not_native_speaker"
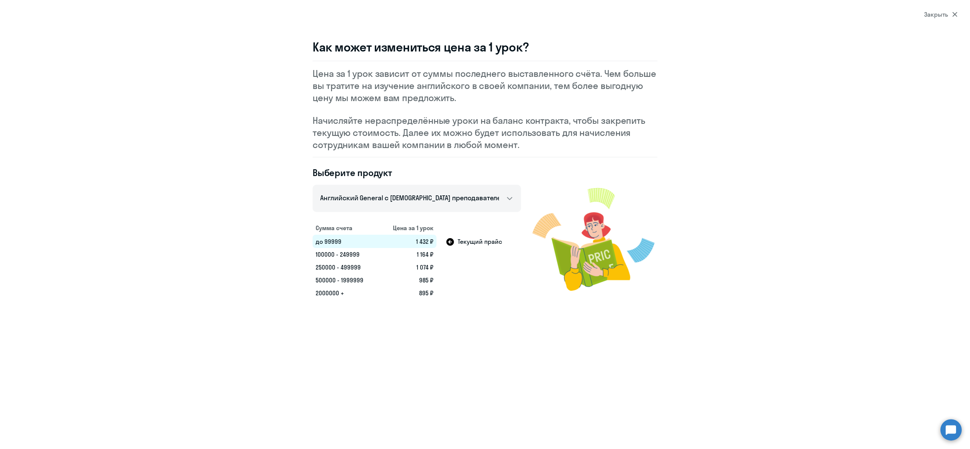
click at [340, 250] on td "100000 - 249999" at bounding box center [346, 254] width 66 height 13
click at [382, 261] on td "1 074 ₽" at bounding box center [408, 267] width 58 height 13
drag, startPoint x: 408, startPoint y: 257, endPoint x: 455, endPoint y: 253, distance: 46.4
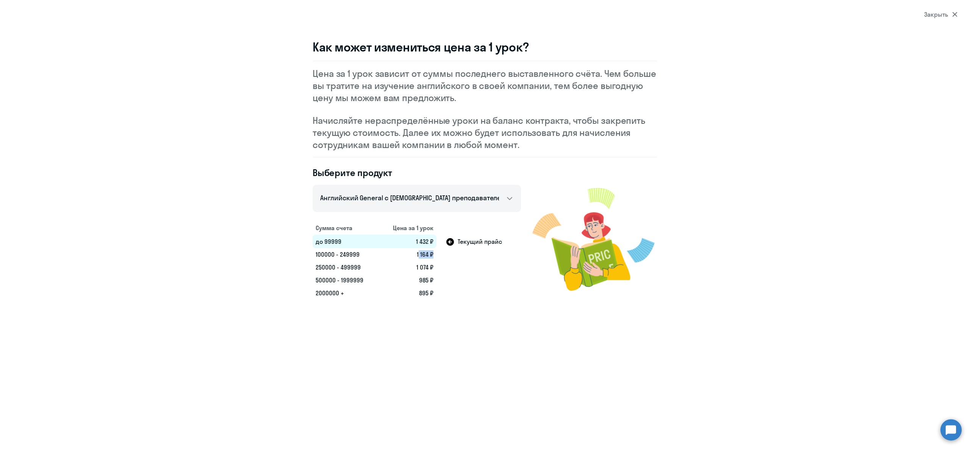
click at [455, 253] on tr "100000 - 249999 1 164 ₽" at bounding box center [417, 254] width 208 height 13
click at [430, 256] on td "1 164 ₽" at bounding box center [408, 254] width 58 height 13
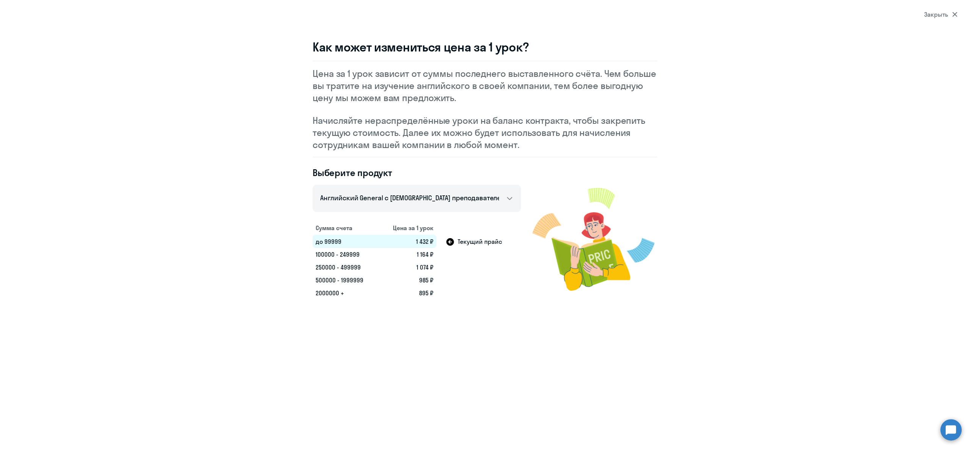
click at [428, 258] on td "1 164 ₽" at bounding box center [408, 254] width 58 height 13
click at [335, 257] on td "100000 - 249999" at bounding box center [346, 254] width 66 height 13
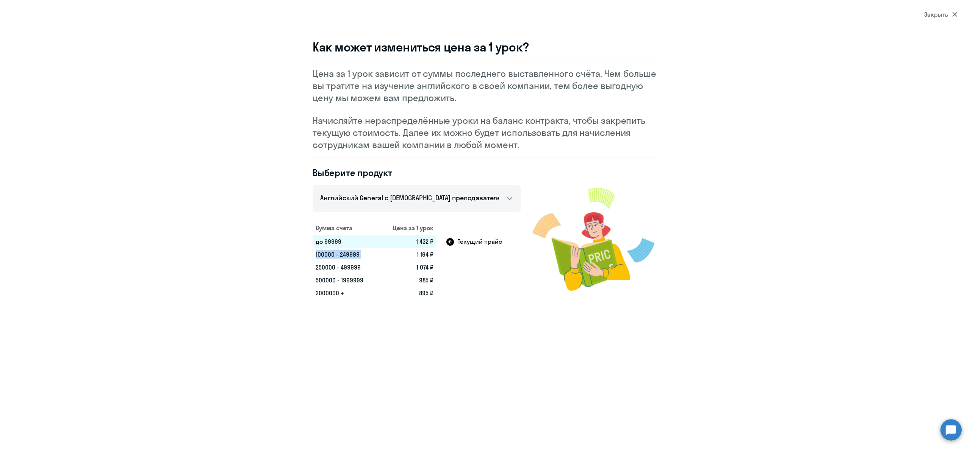
click at [335, 257] on td "100000 - 249999" at bounding box center [346, 254] width 66 height 13
click at [339, 257] on td "100000 - 249999" at bounding box center [346, 254] width 66 height 13
click at [340, 256] on td "100000 - 249999" at bounding box center [346, 254] width 66 height 13
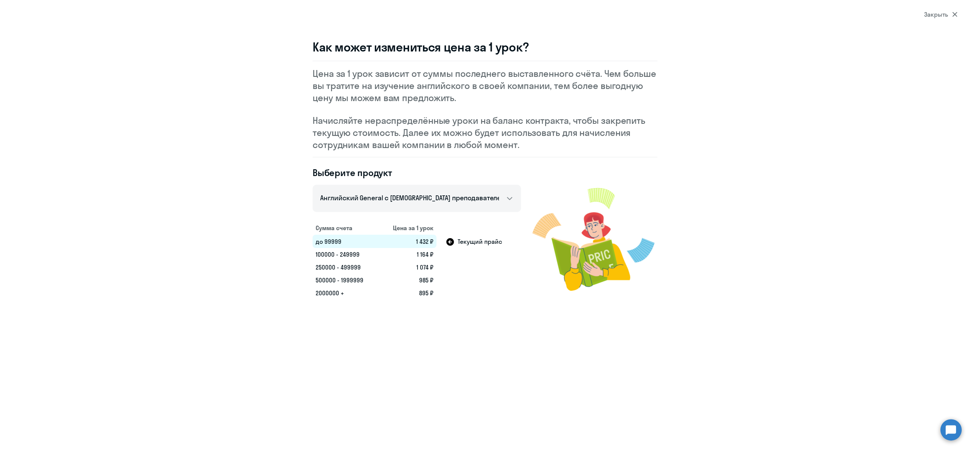
click at [568, 307] on section "Закрыть Как может измениться цена за 1 урок? Цена за 1 урок зависит от суммы по…" at bounding box center [485, 224] width 970 height 449
click at [343, 256] on td "100000 - 249999" at bounding box center [346, 254] width 66 height 13
click at [526, 86] on p "Цена за 1 урок зависит от суммы последнего выставленного счёта. Чем больше вы т…" at bounding box center [485, 85] width 345 height 36
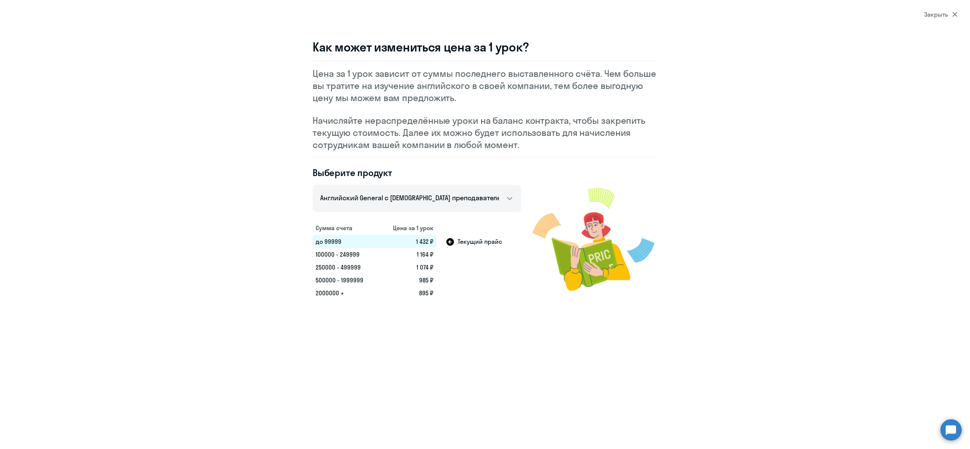
click at [528, 84] on p "Цена за 1 урок зависит от суммы последнего выставленного счёта. Чем больше вы т…" at bounding box center [485, 85] width 345 height 36
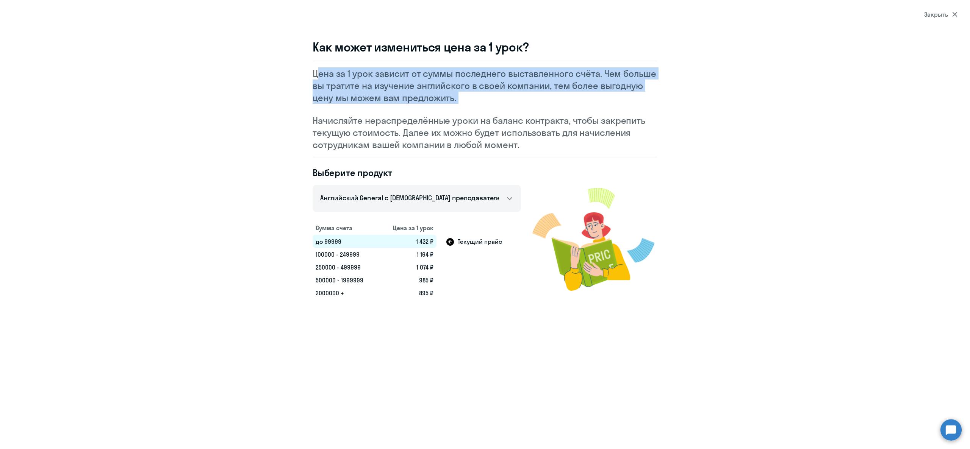
click at [528, 84] on p "Цена за 1 урок зависит от суммы последнего выставленного счёта. Чем больше вы т…" at bounding box center [485, 85] width 345 height 36
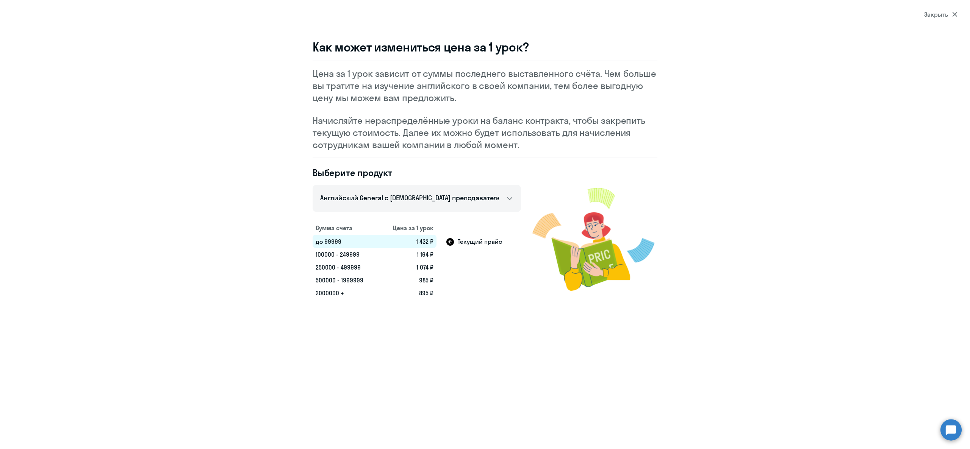
click at [505, 128] on p "Начисляйте нераспределённые уроки на баланс контракта, чтобы закрепить текущую …" at bounding box center [485, 132] width 345 height 36
click at [507, 128] on p "Начисляйте нераспределённые уроки на баланс контракта, чтобы закрепить текущую …" at bounding box center [485, 132] width 345 height 36
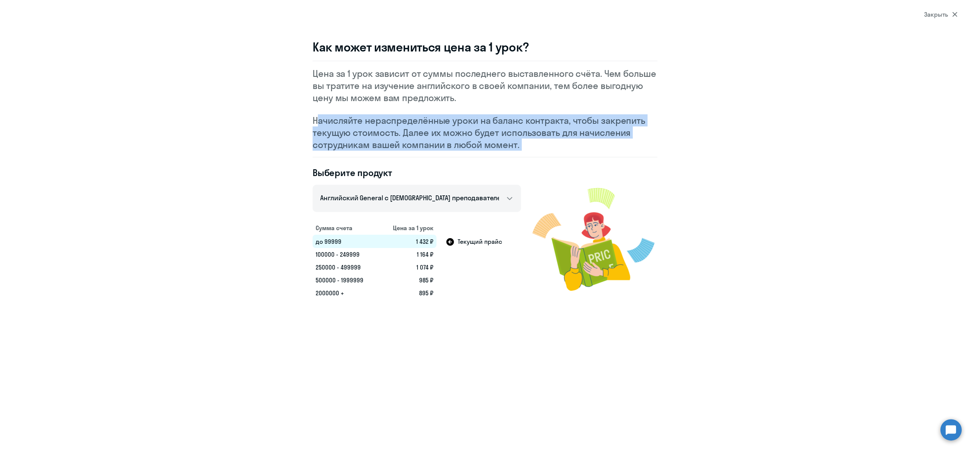
click at [507, 128] on p "Начисляйте нераспределённые уроки на баланс контракта, чтобы закрепить текущую …" at bounding box center [485, 132] width 345 height 36
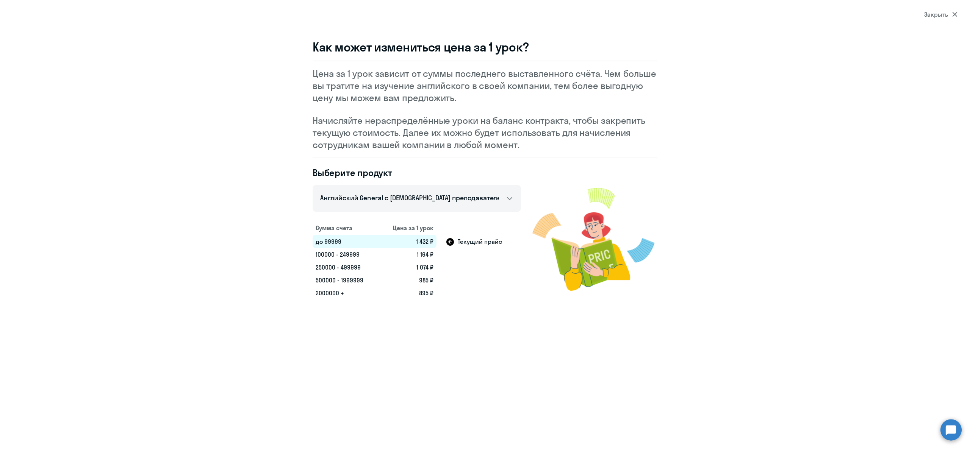
click at [487, 83] on p "Цена за 1 урок зависит от суммы последнего выставленного счёта. Чем больше вы т…" at bounding box center [485, 85] width 345 height 36
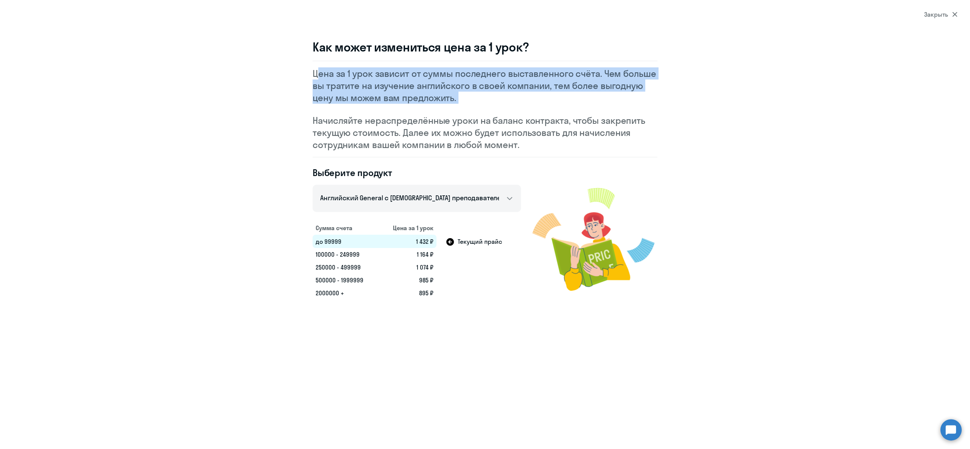
click at [487, 83] on p "Цена за 1 урок зависит от суммы последнего выставленного счёта. Чем больше вы т…" at bounding box center [485, 85] width 345 height 36
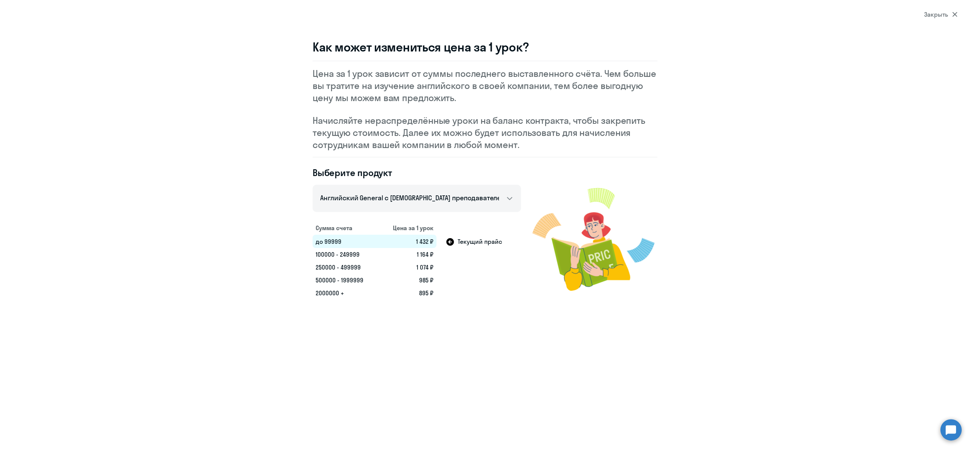
click at [327, 274] on td "500000 - 1999999" at bounding box center [346, 280] width 66 height 13
drag, startPoint x: 936, startPoint y: 22, endPoint x: 940, endPoint y: 9, distance: 13.9
click at [938, 18] on section "Закрыть Как может измениться цена за 1 урок? Цена за 1 урок зависит от суммы по…" at bounding box center [485, 224] width 970 height 449
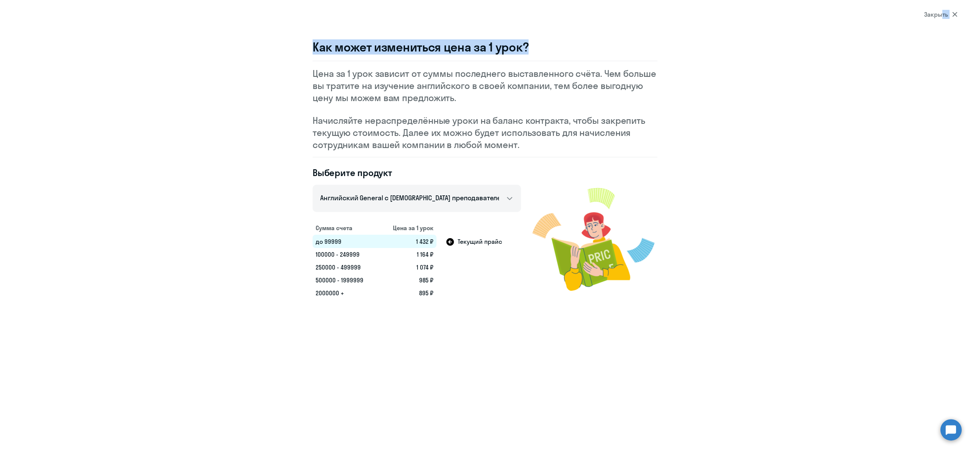
click at [940, 9] on section "Закрыть Как может измениться цена за 1 урок? Цена за 1 урок зависит от суммы по…" at bounding box center [485, 224] width 970 height 449
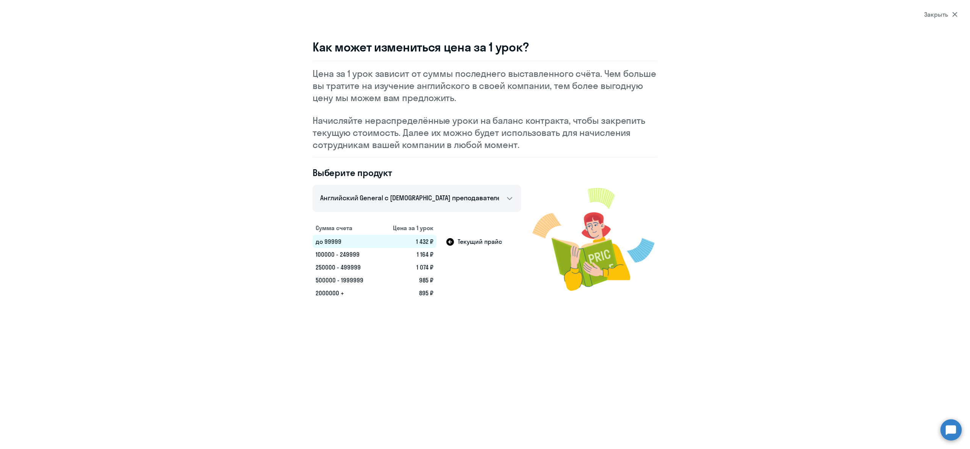
click at [937, 10] on div "Закрыть" at bounding box center [940, 14] width 33 height 9
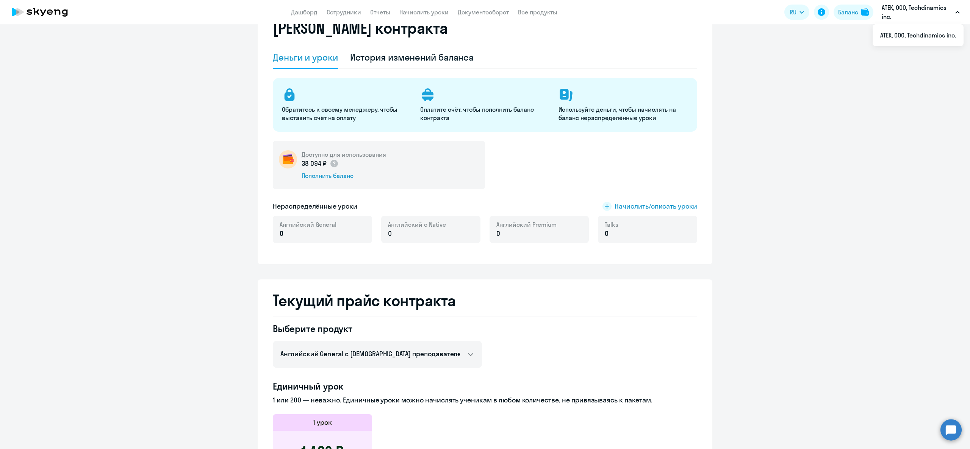
scroll to position [0, 0]
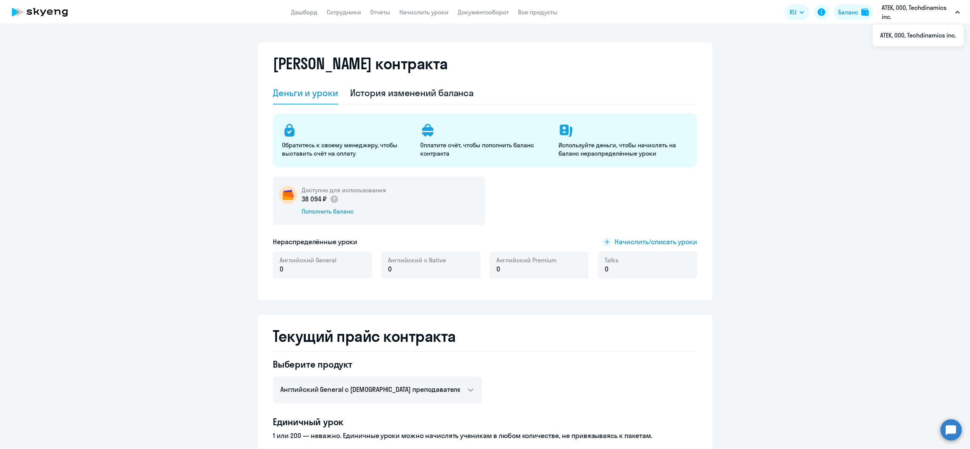
click at [327, 10] on link "Сотрудники" at bounding box center [344, 12] width 34 height 8
select select "30"
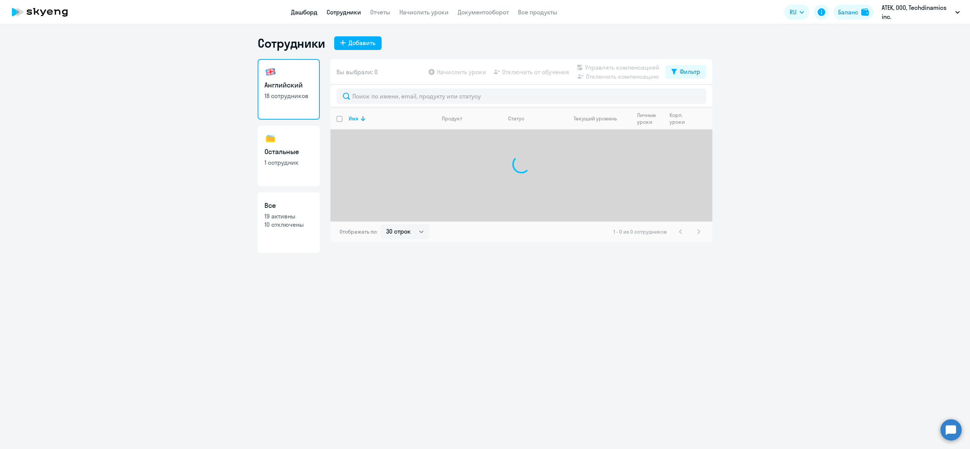
click at [311, 13] on link "Дашборд" at bounding box center [304, 12] width 27 height 8
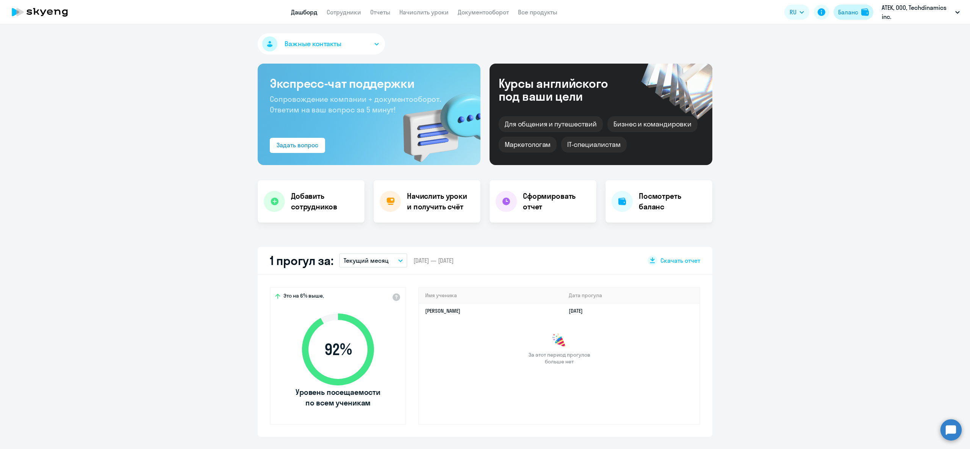
click at [846, 15] on div "Баланс" at bounding box center [848, 12] width 20 height 9
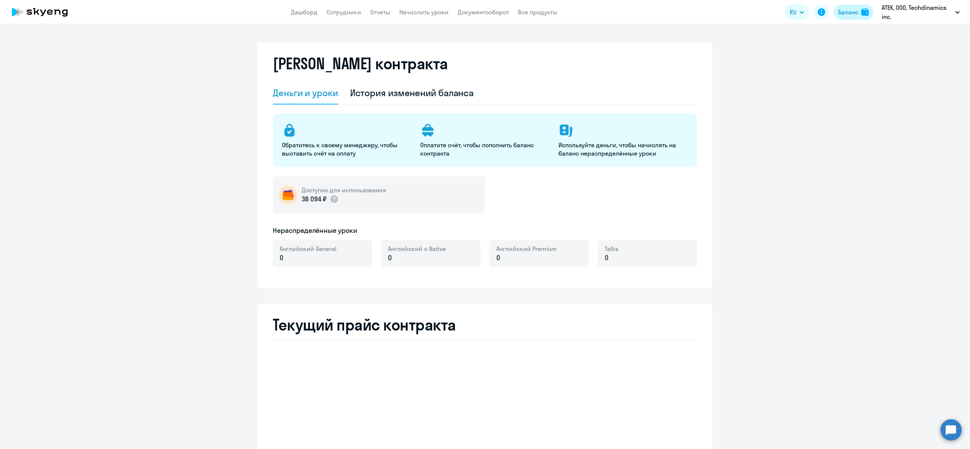
select select "english_adult_not_native_speaker"
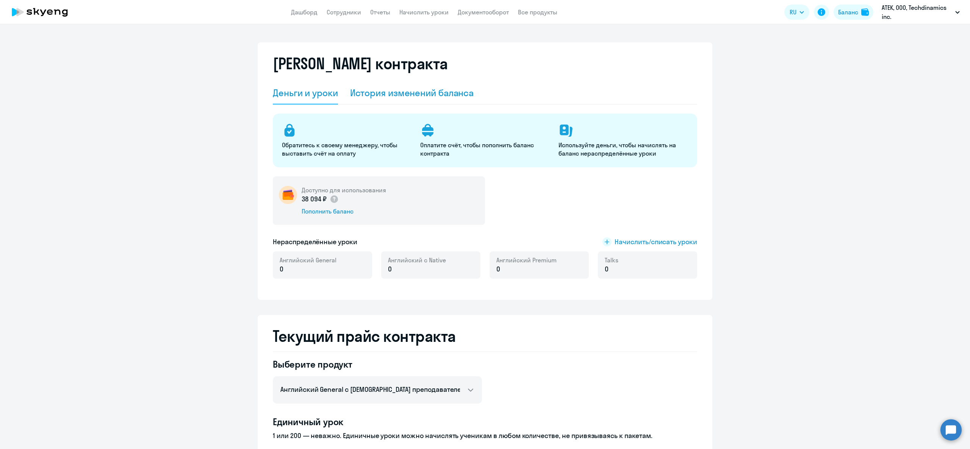
click at [361, 88] on div "История изменений баланса" at bounding box center [412, 93] width 124 height 12
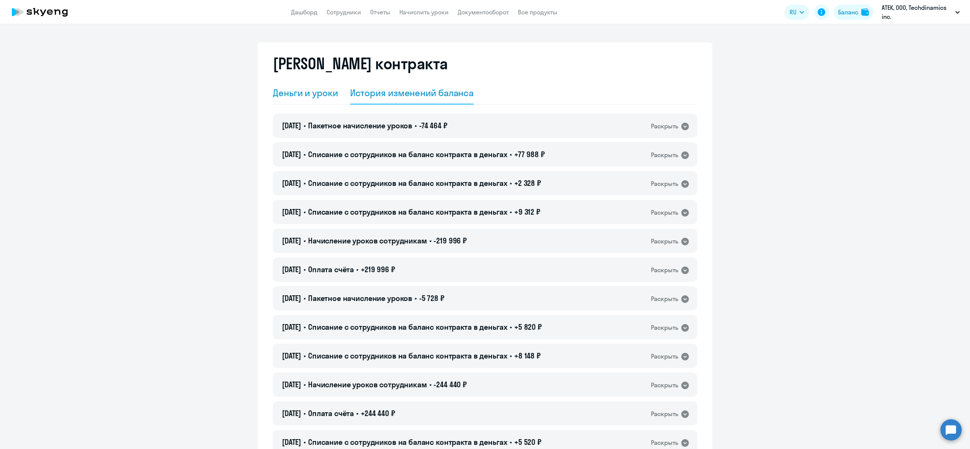
click at [321, 89] on div "Деньги и уроки" at bounding box center [305, 93] width 65 height 12
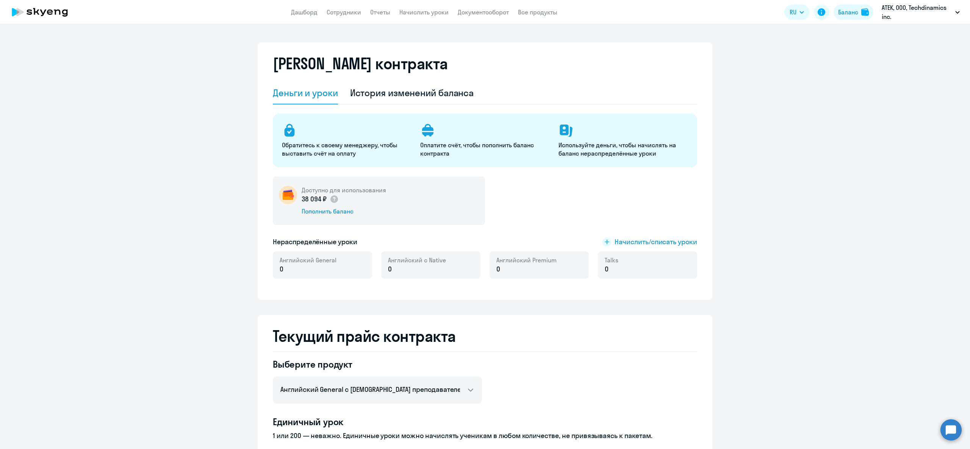
click at [850, 0] on app-header "Дашборд Сотрудники Отчеты Начислить уроки Документооборот Все продукты Дашборд …" at bounding box center [485, 12] width 970 height 24
click at [849, 5] on button "Баланс" at bounding box center [854, 12] width 40 height 15
click at [678, 152] on p "Используйте деньги, чтобы начислять на баланс нераспределённые уроки" at bounding box center [622, 149] width 129 height 17
click at [654, 148] on p "Используйте деньги, чтобы начислять на баланс нераспределённые уроки" at bounding box center [622, 149] width 129 height 17
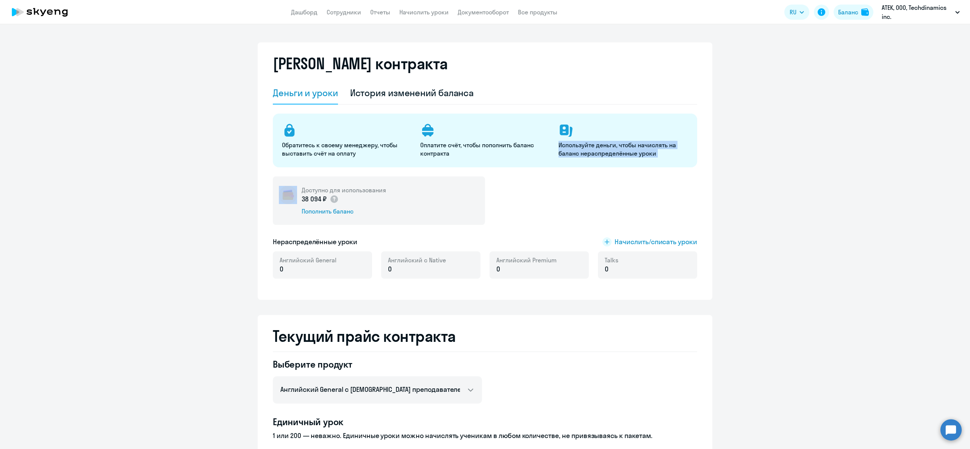
click at [654, 148] on p "Используйте деньги, чтобы начислять на баланс нераспределённые уроки" at bounding box center [622, 149] width 129 height 17
click at [458, 147] on p "Оплатите счёт, чтобы пополнить баланс контракта" at bounding box center [484, 149] width 129 height 17
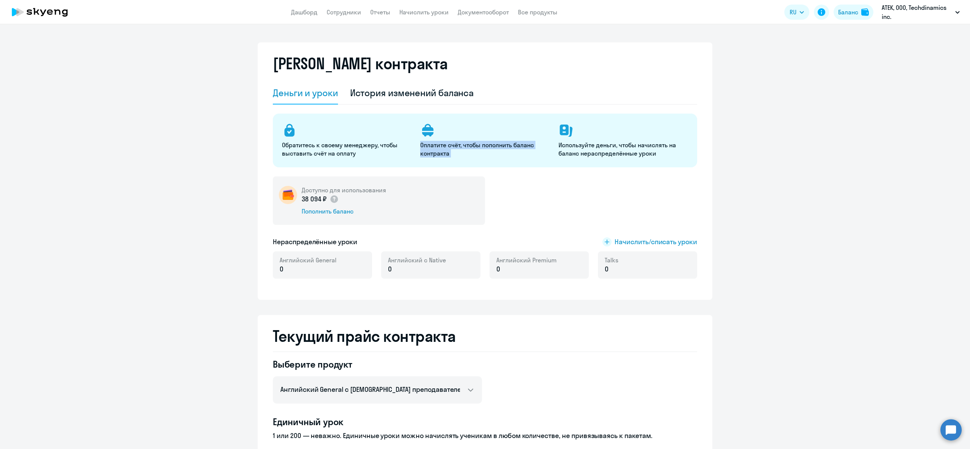
click at [458, 147] on p "Оплатите счёт, чтобы пополнить баланс контракта" at bounding box center [484, 149] width 129 height 17
click at [315, 153] on p "Обратитесь к своему менеджеру, чтобы выставить счёт на оплату" at bounding box center [346, 149] width 129 height 17
click at [368, 90] on div "История изменений баланса" at bounding box center [412, 93] width 124 height 12
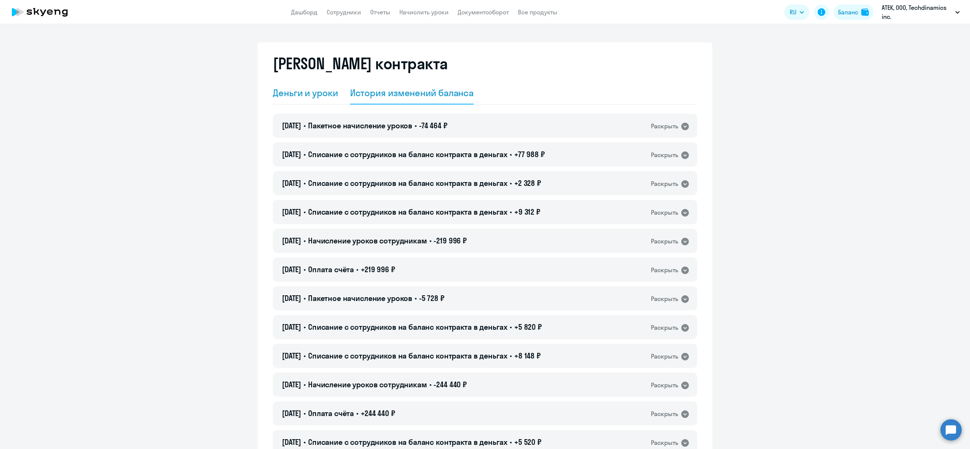
click at [309, 91] on div "Деньги и уроки" at bounding box center [305, 93] width 65 height 12
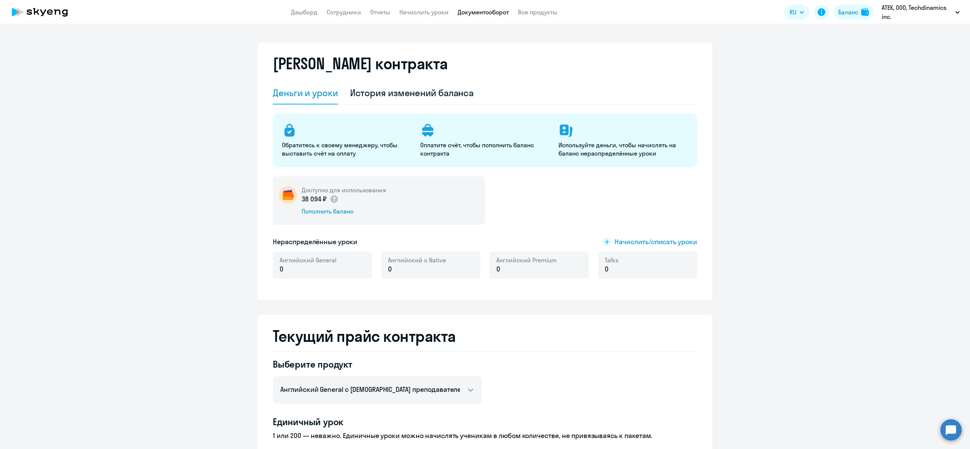
click at [481, 12] on link "Документооборот" at bounding box center [483, 12] width 51 height 8
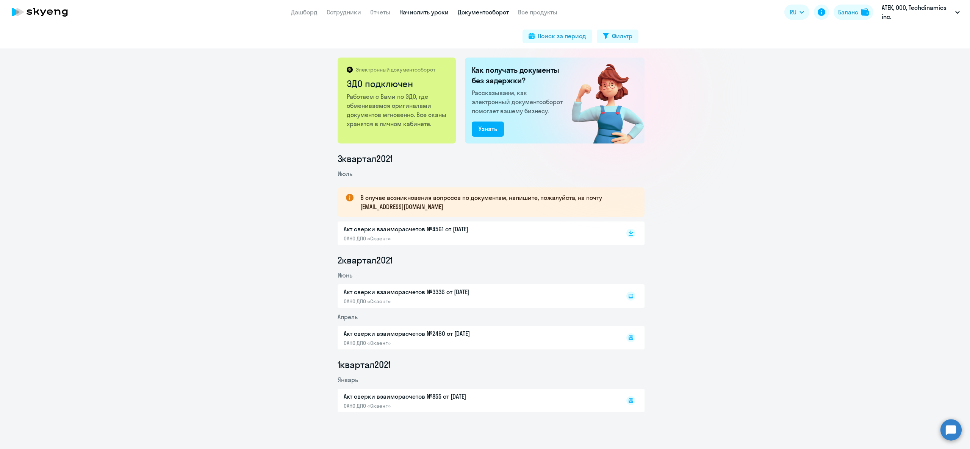
click at [424, 14] on link "Начислить уроки" at bounding box center [423, 12] width 49 height 8
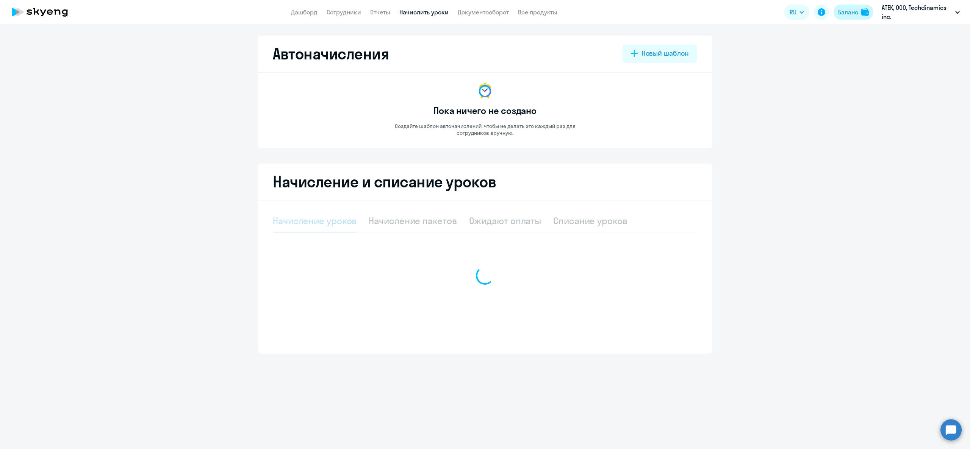
select select "10"
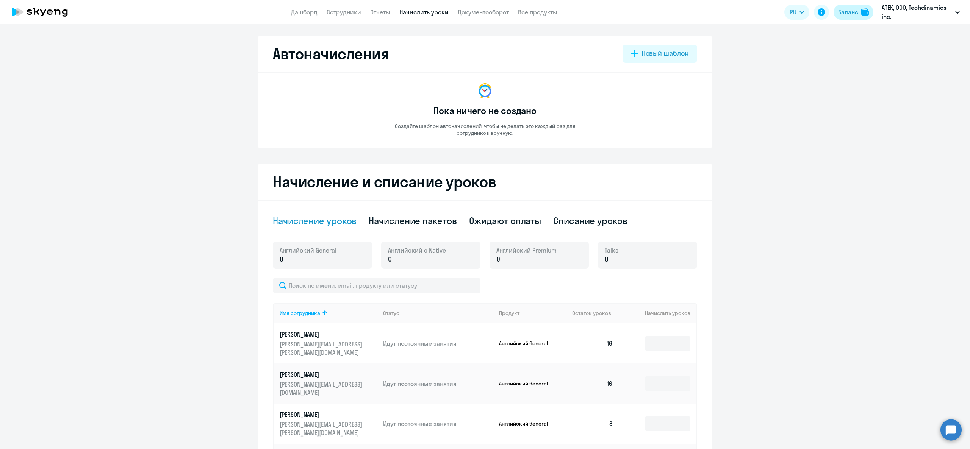
click at [864, 14] on img at bounding box center [865, 12] width 8 height 8
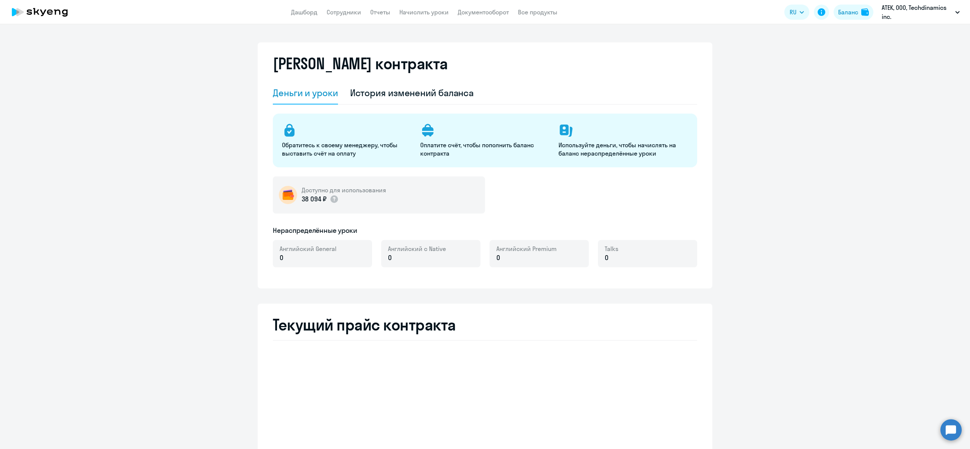
select select "english_adult_not_native_speaker"
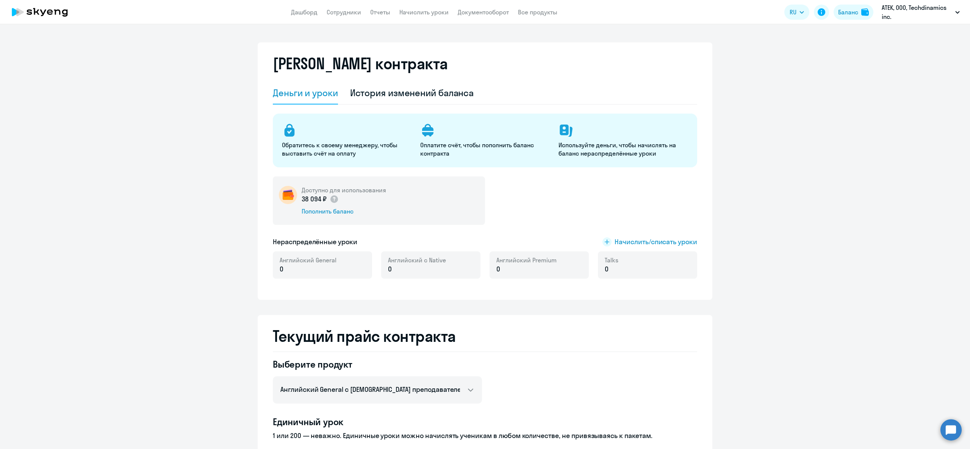
click at [380, 148] on p "Обратитесь к своему менеджеру, чтобы выставить счёт на оплату" at bounding box center [346, 149] width 129 height 17
drag, startPoint x: 380, startPoint y: 148, endPoint x: 458, endPoint y: 147, distance: 77.3
click at [387, 148] on p "Обратитесь к своему менеджеру, чтобы выставить счёт на оплату" at bounding box center [346, 149] width 129 height 17
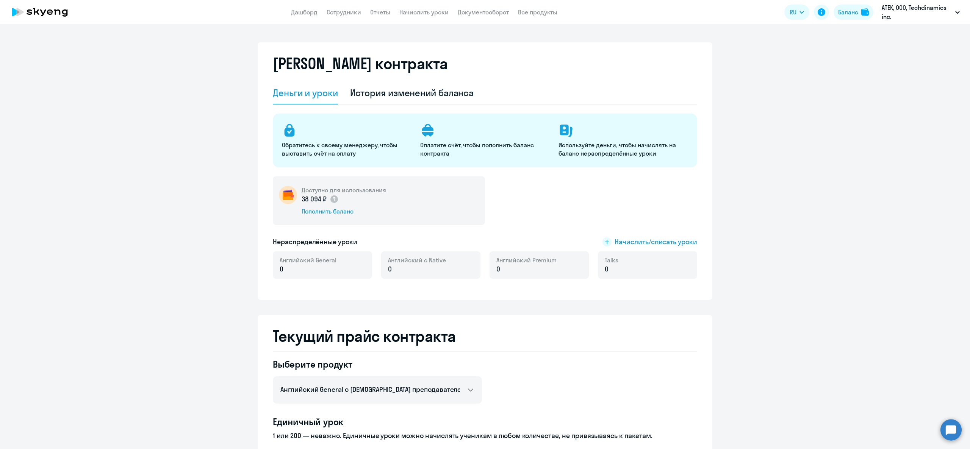
click at [458, 147] on p "Оплатите счёт, чтобы пополнить баланс контракта" at bounding box center [484, 149] width 129 height 17
click at [843, 10] on div "Баланс" at bounding box center [848, 12] width 20 height 9
click at [337, 210] on div "Пополнить баланс" at bounding box center [344, 211] width 84 height 8
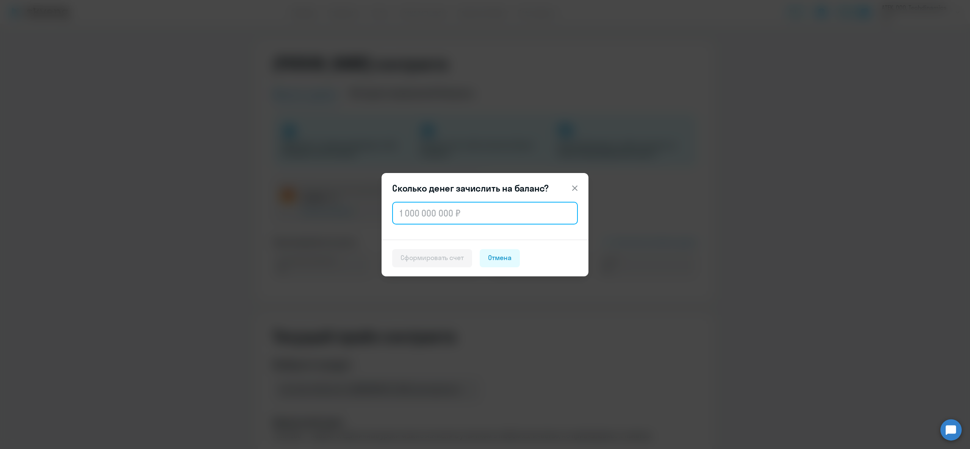
click at [441, 212] on input "text" at bounding box center [485, 213] width 186 height 23
type input "1"
click at [579, 186] on button at bounding box center [574, 188] width 15 height 15
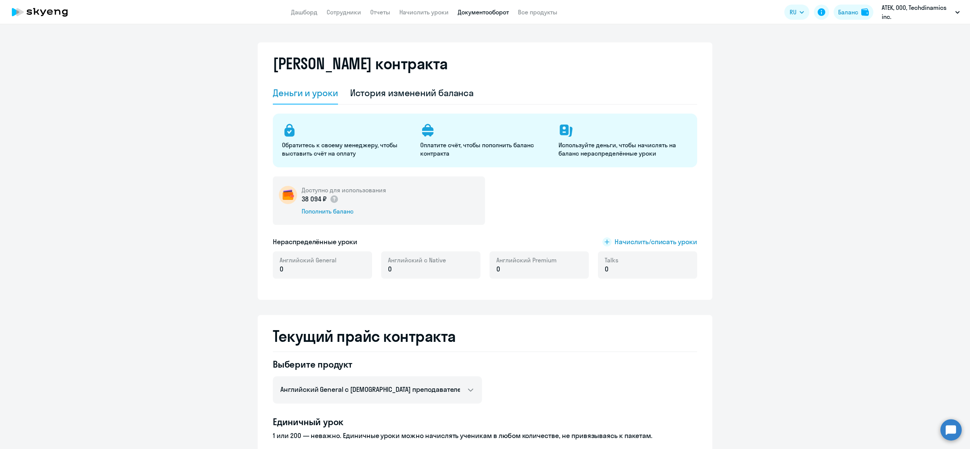
click at [471, 14] on link "Документооборот" at bounding box center [483, 12] width 51 height 8
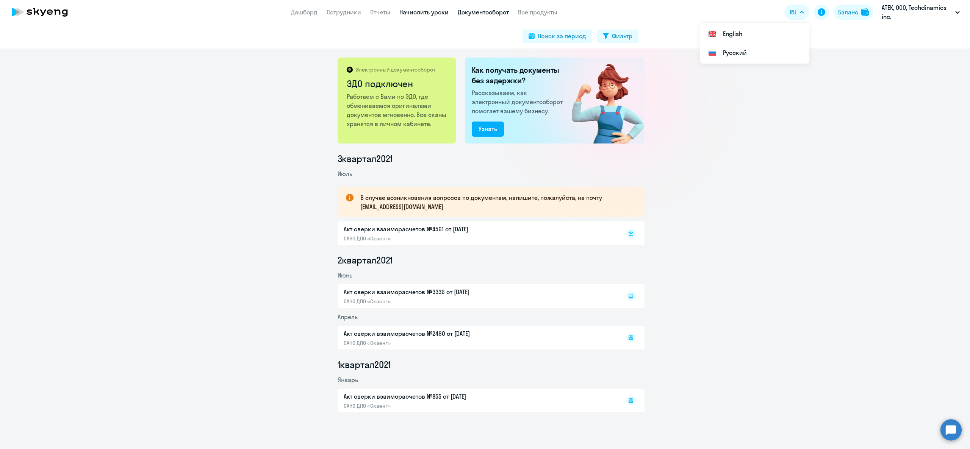
click at [437, 12] on link "Начислить уроки" at bounding box center [423, 12] width 49 height 8
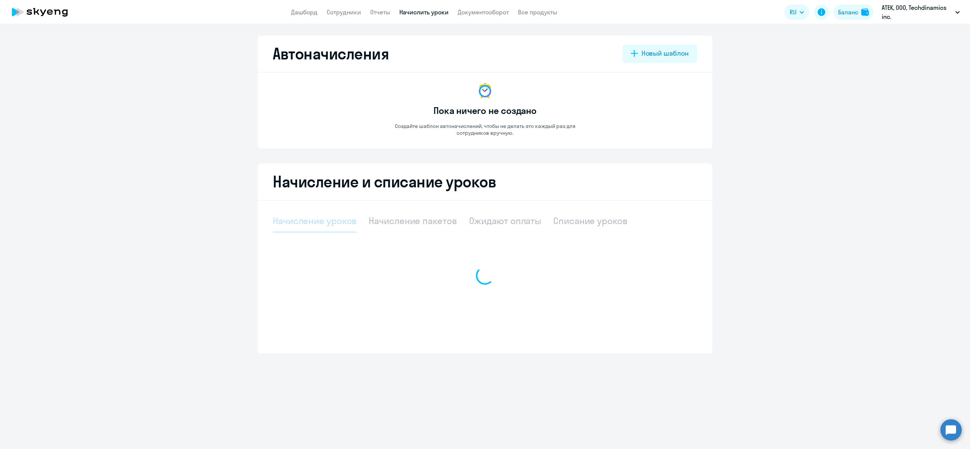
select select "10"
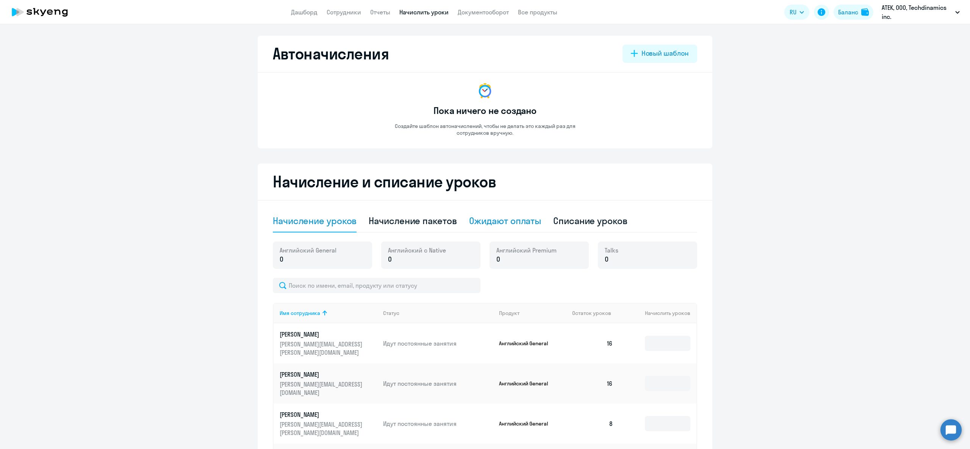
click at [490, 221] on div "Ожидают оплаты" at bounding box center [505, 221] width 72 height 12
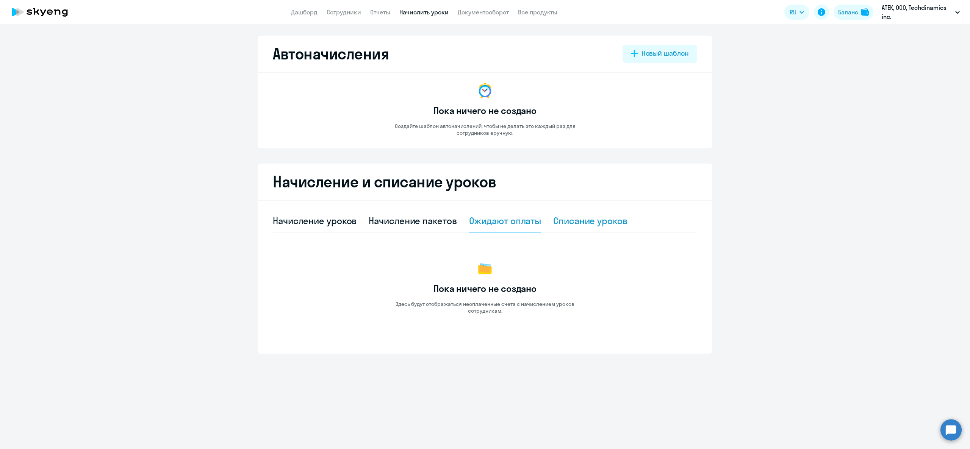
click at [577, 224] on div "Списание уроков" at bounding box center [590, 221] width 74 height 12
select select "10"
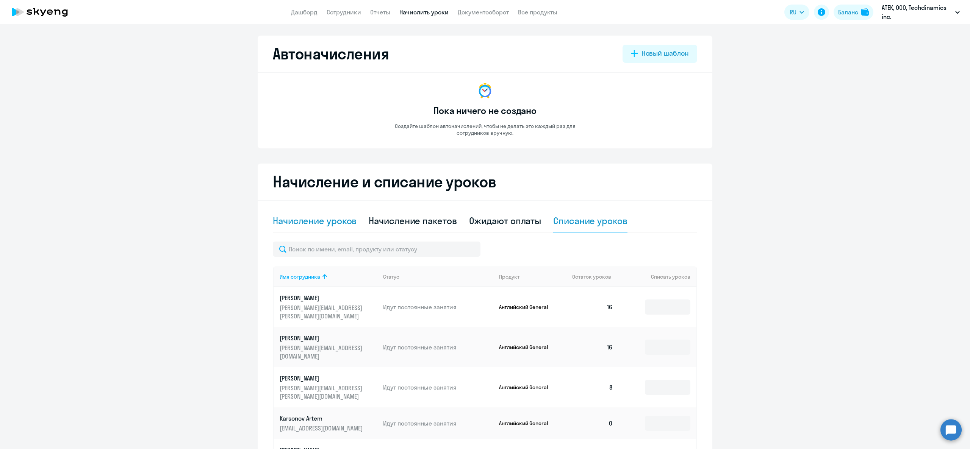
click at [316, 219] on div "Начисление уроков" at bounding box center [315, 221] width 84 height 12
select select "10"
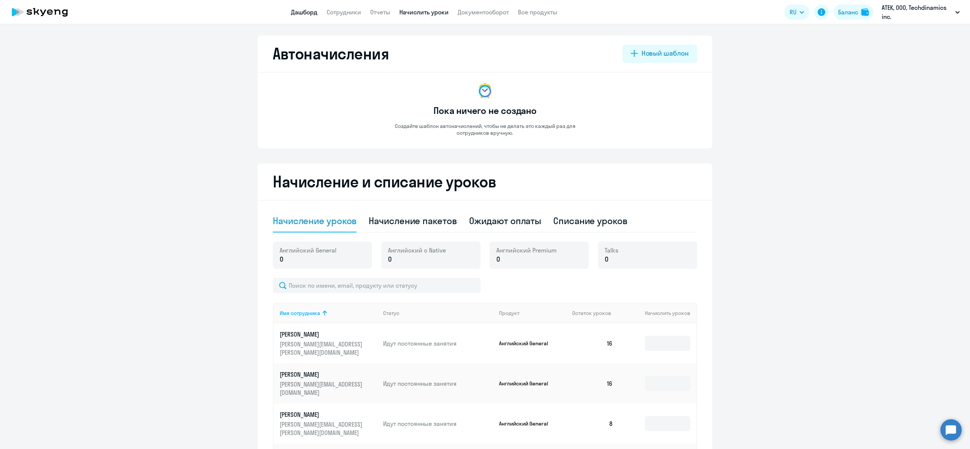
click at [310, 16] on app-header "Дашборд Сотрудники Отчеты Начислить уроки Документооборот Все продукты Дашборд …" at bounding box center [485, 12] width 970 height 24
click at [311, 14] on link "Дашборд" at bounding box center [304, 12] width 27 height 8
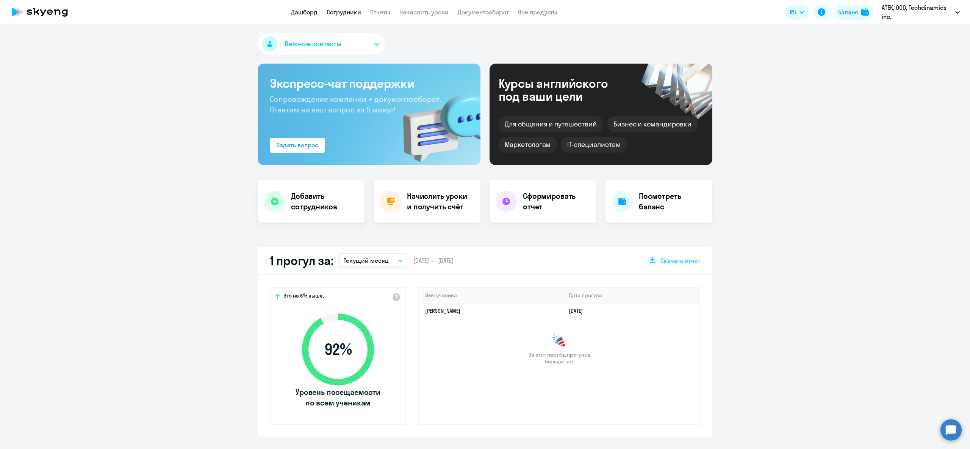
click at [333, 11] on link "Сотрудники" at bounding box center [344, 12] width 34 height 8
select select "30"
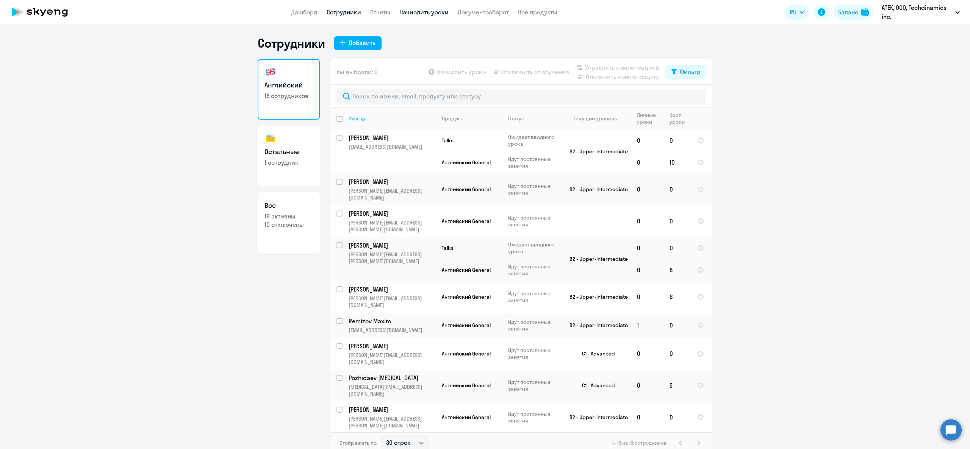
click at [410, 12] on link "Начислить уроки" at bounding box center [423, 12] width 49 height 8
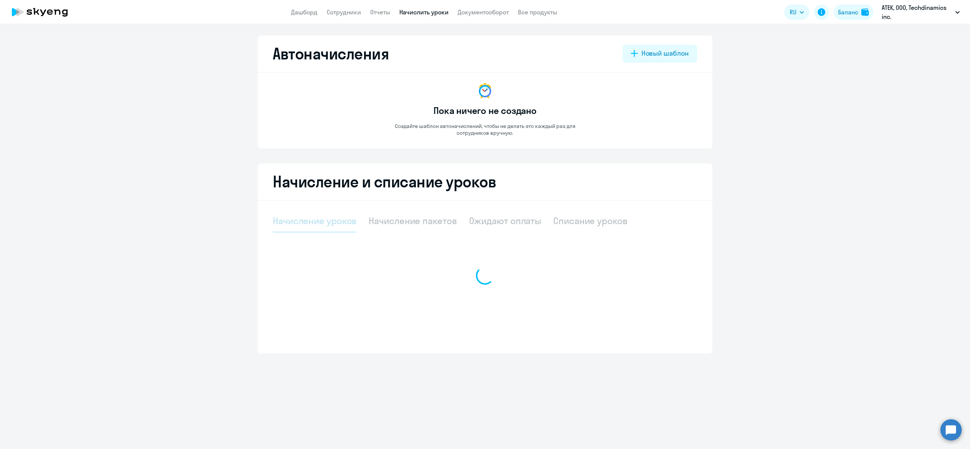
select select "10"
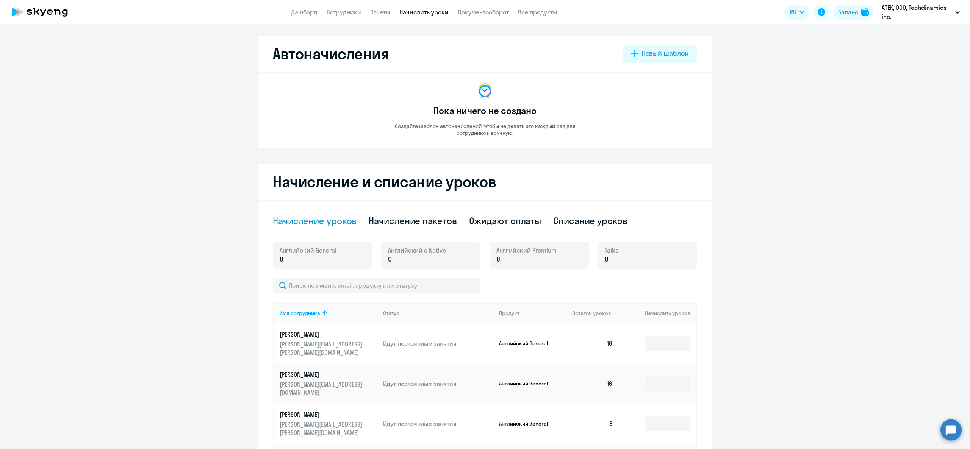
click at [852, 21] on app-header-actions "RU English Русский Баланс АТЕК, ООО, Techdinamics inc. АТЕК, ООО, Techdinamics …" at bounding box center [873, 12] width 179 height 18
click at [852, 13] on div "Баланс" at bounding box center [848, 12] width 20 height 9
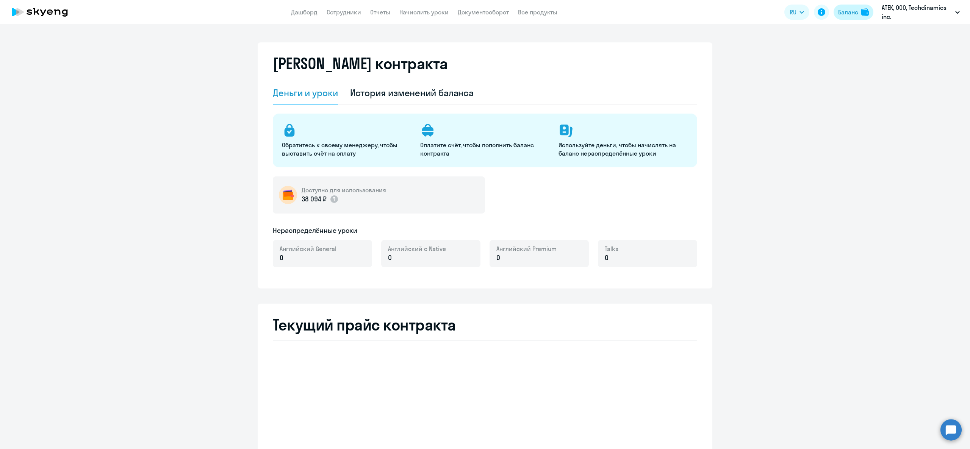
select select "english_adult_not_native_speaker"
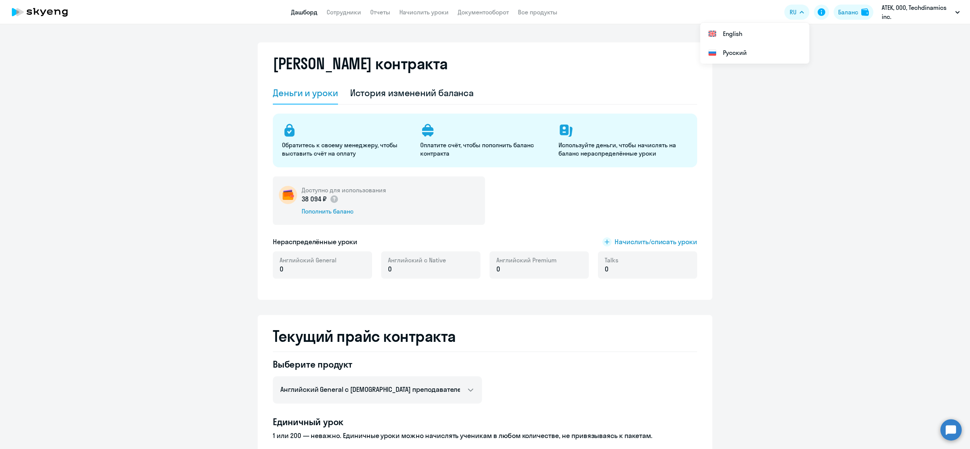
click at [316, 11] on link "Дашборд" at bounding box center [304, 12] width 27 height 8
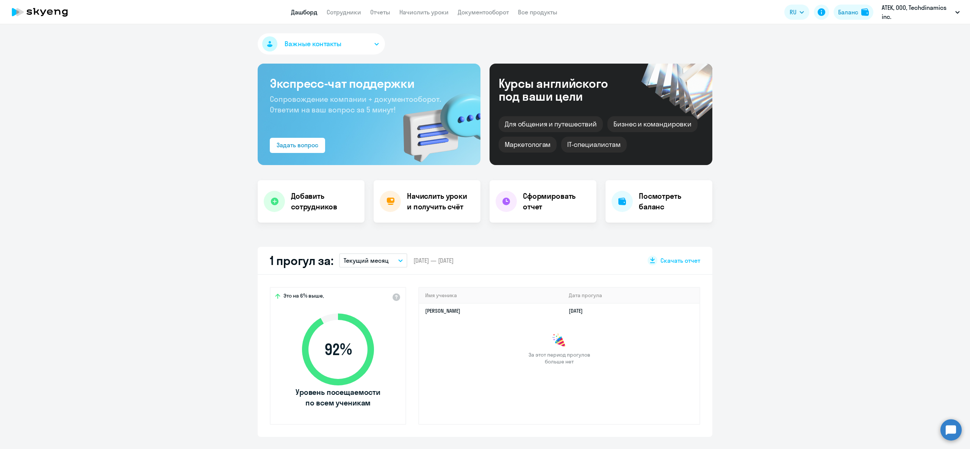
select select "30"
